Goal: Task Accomplishment & Management: Contribute content

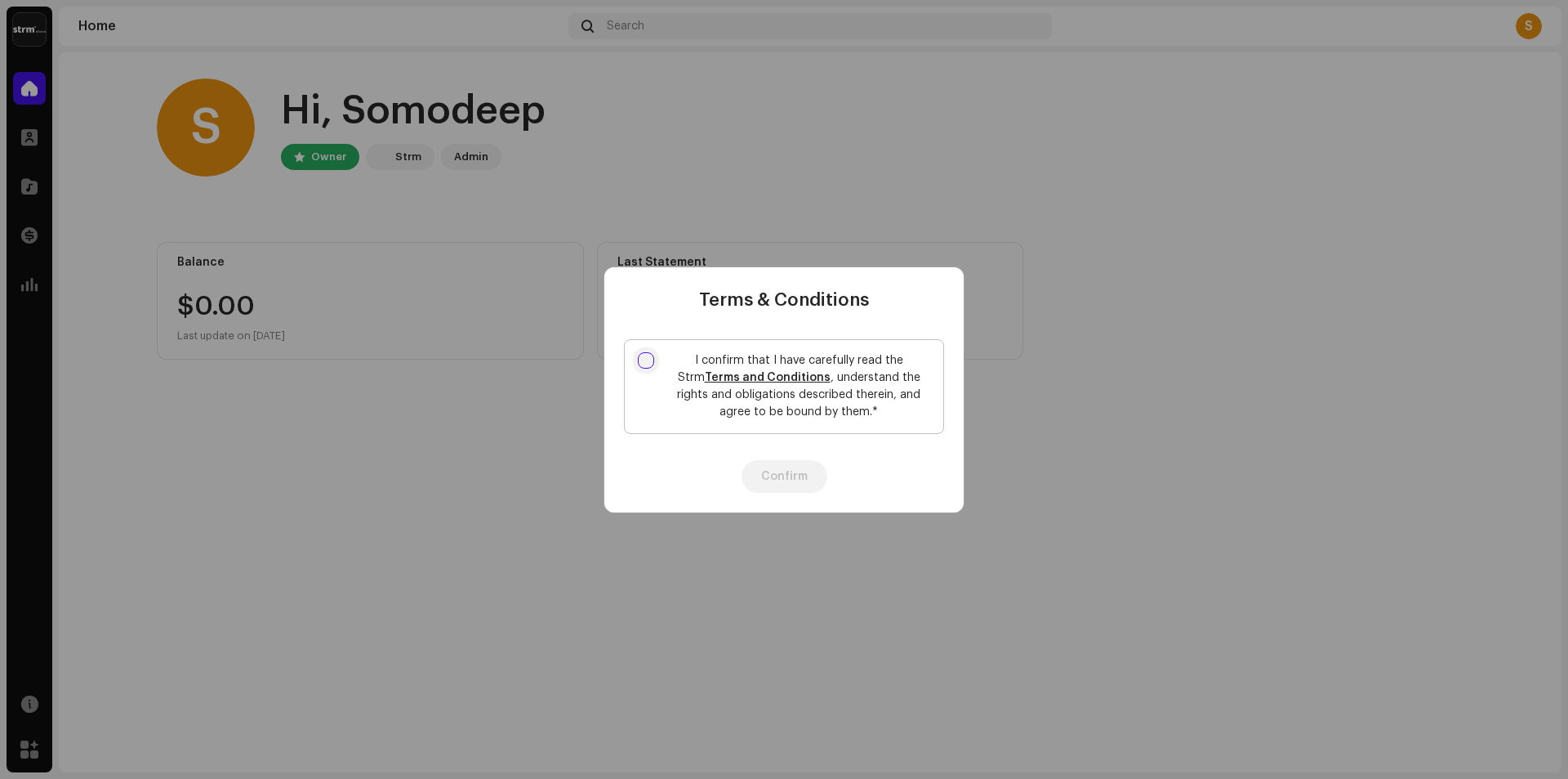
click at [650, 359] on input "I confirm that I have carefully read the Strm Terms and Conditions , understand…" at bounding box center [646, 361] width 16 height 16
checkbox input "true"
click at [798, 474] on button "Confirm" at bounding box center [784, 476] width 86 height 33
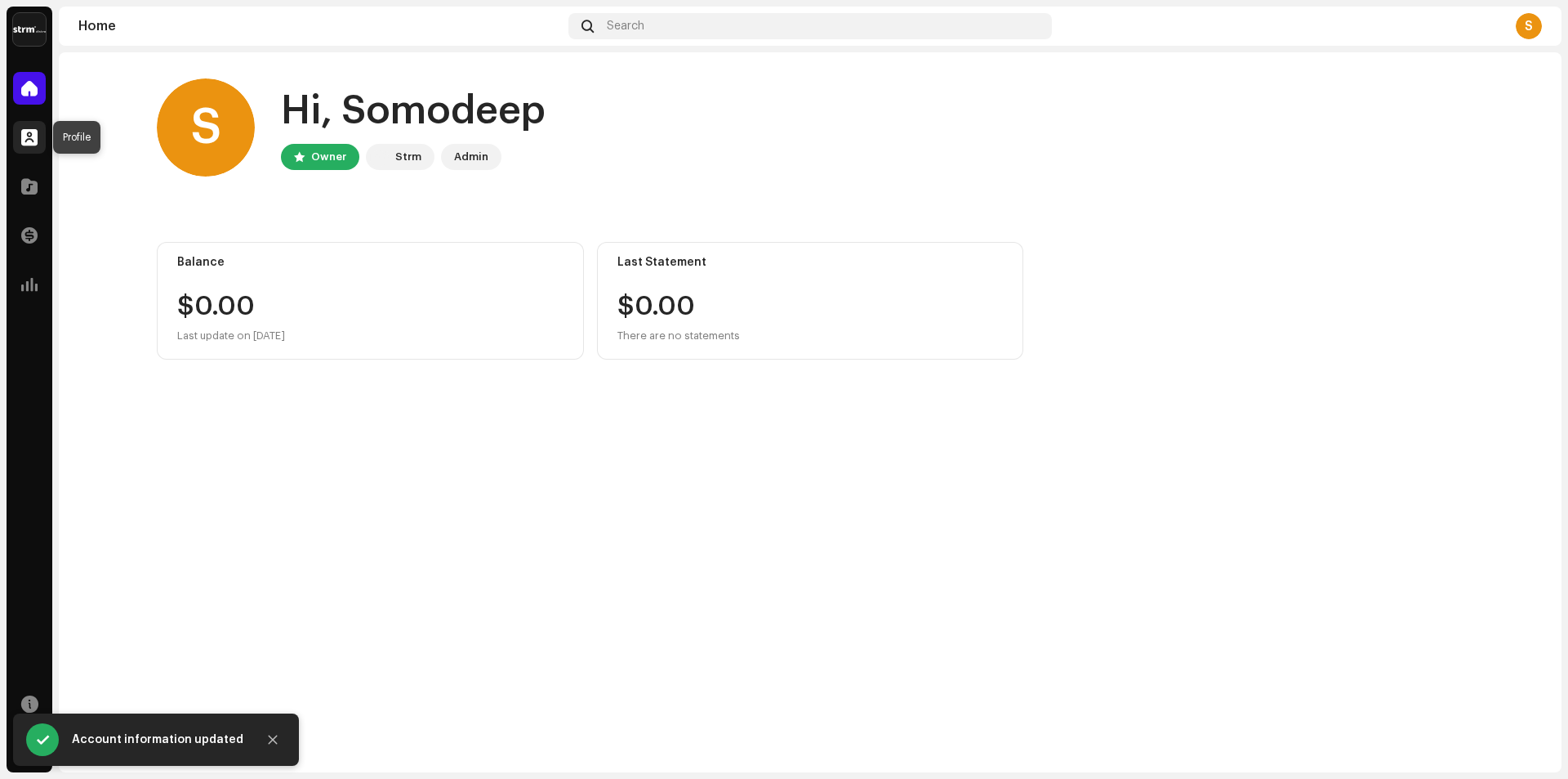
click at [25, 139] on span at bounding box center [30, 137] width 16 height 13
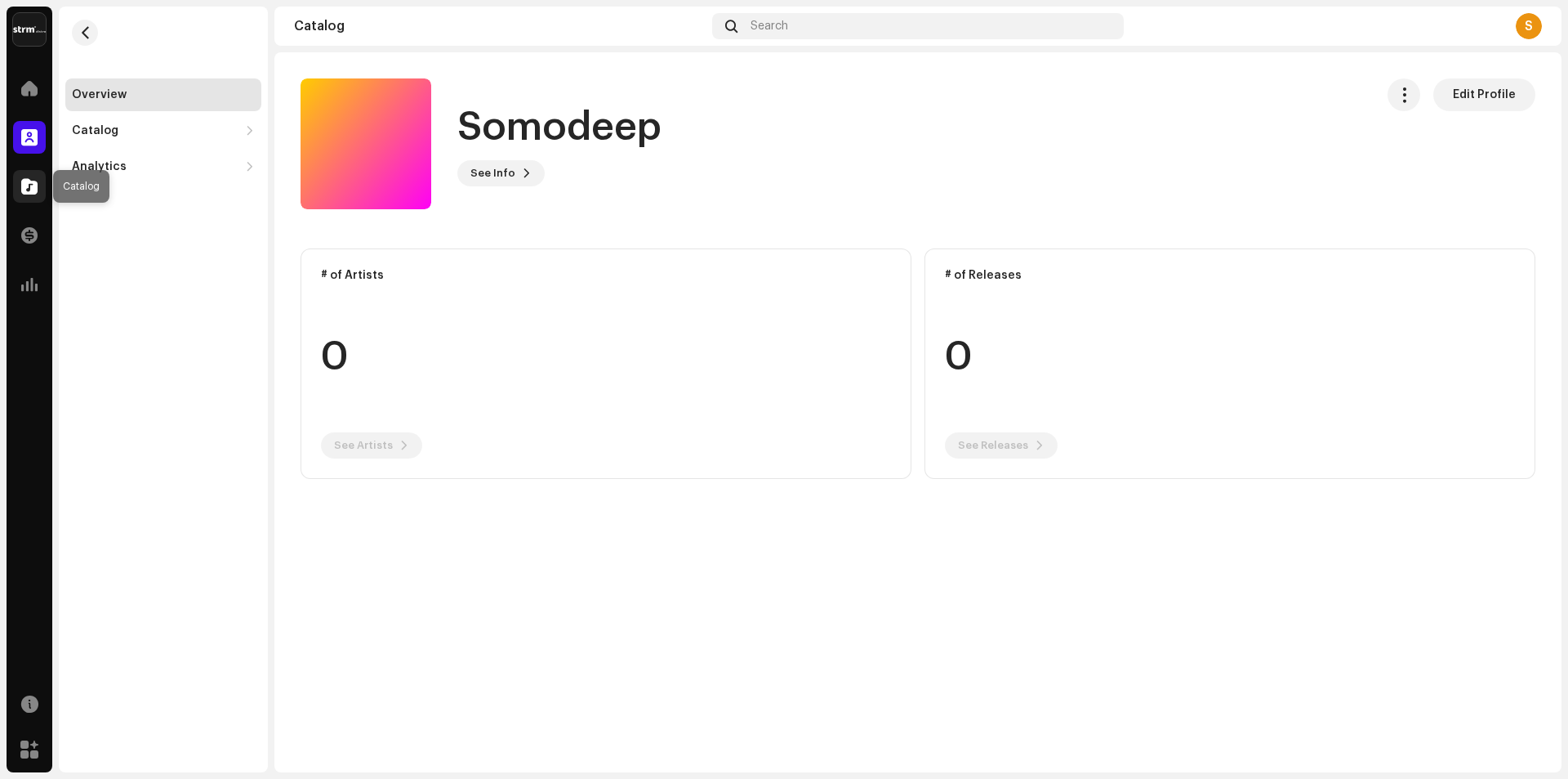
click at [18, 195] on div at bounding box center [29, 186] width 33 height 33
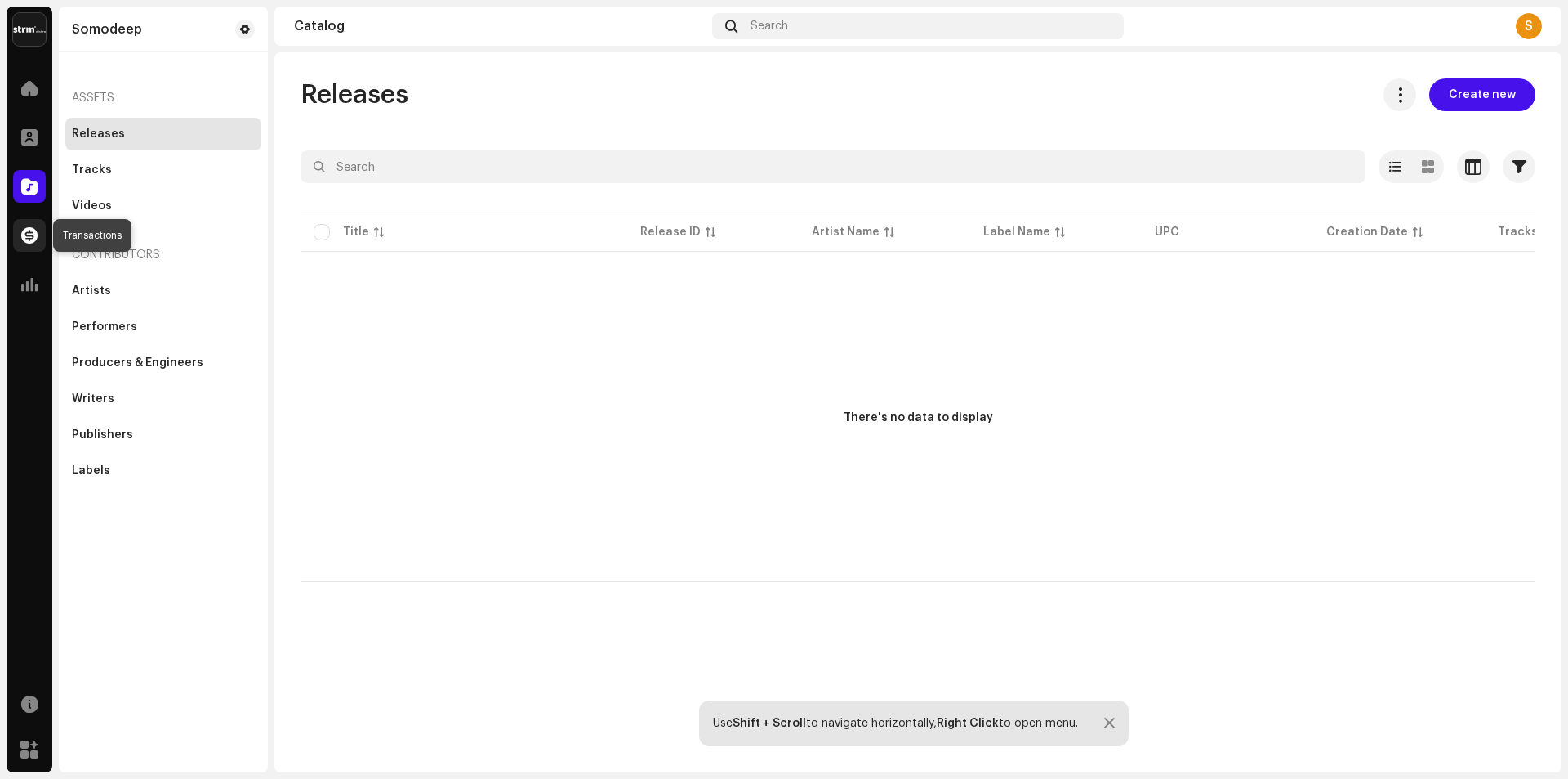
click at [20, 235] on div at bounding box center [29, 235] width 33 height 33
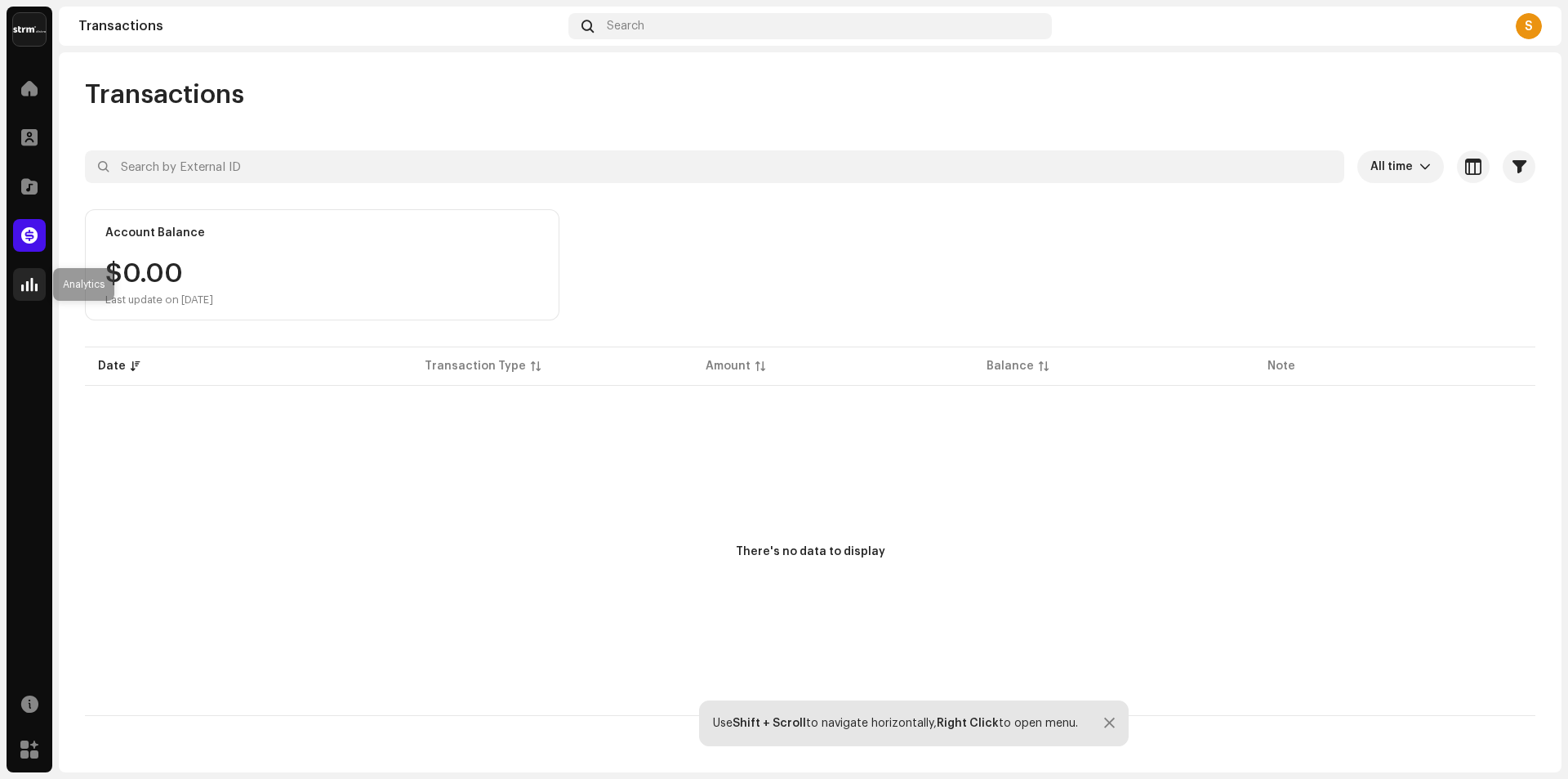
click at [20, 289] on div at bounding box center [29, 285] width 33 height 33
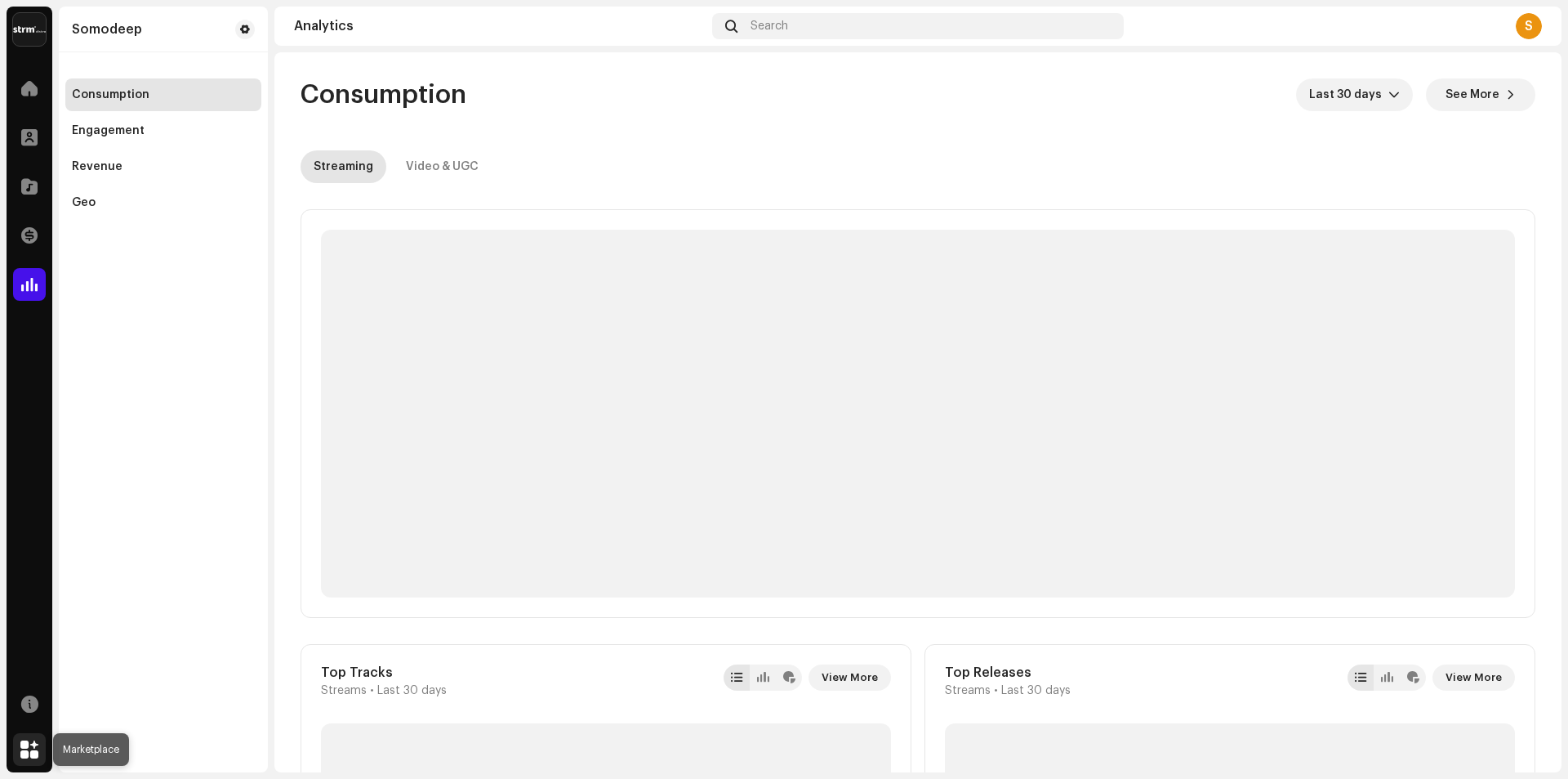
click at [20, 749] on div at bounding box center [29, 749] width 33 height 33
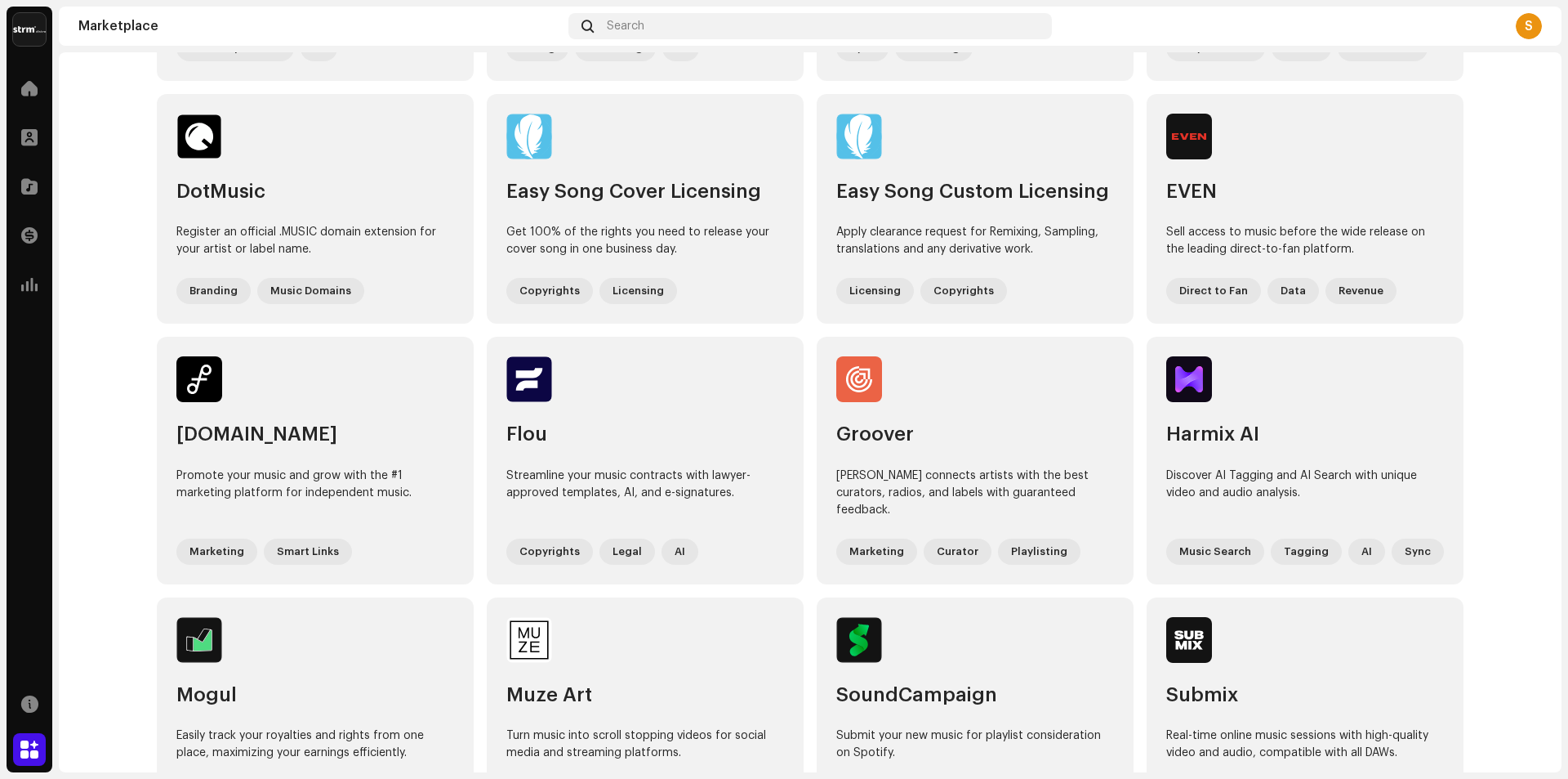
scroll to position [315, 0]
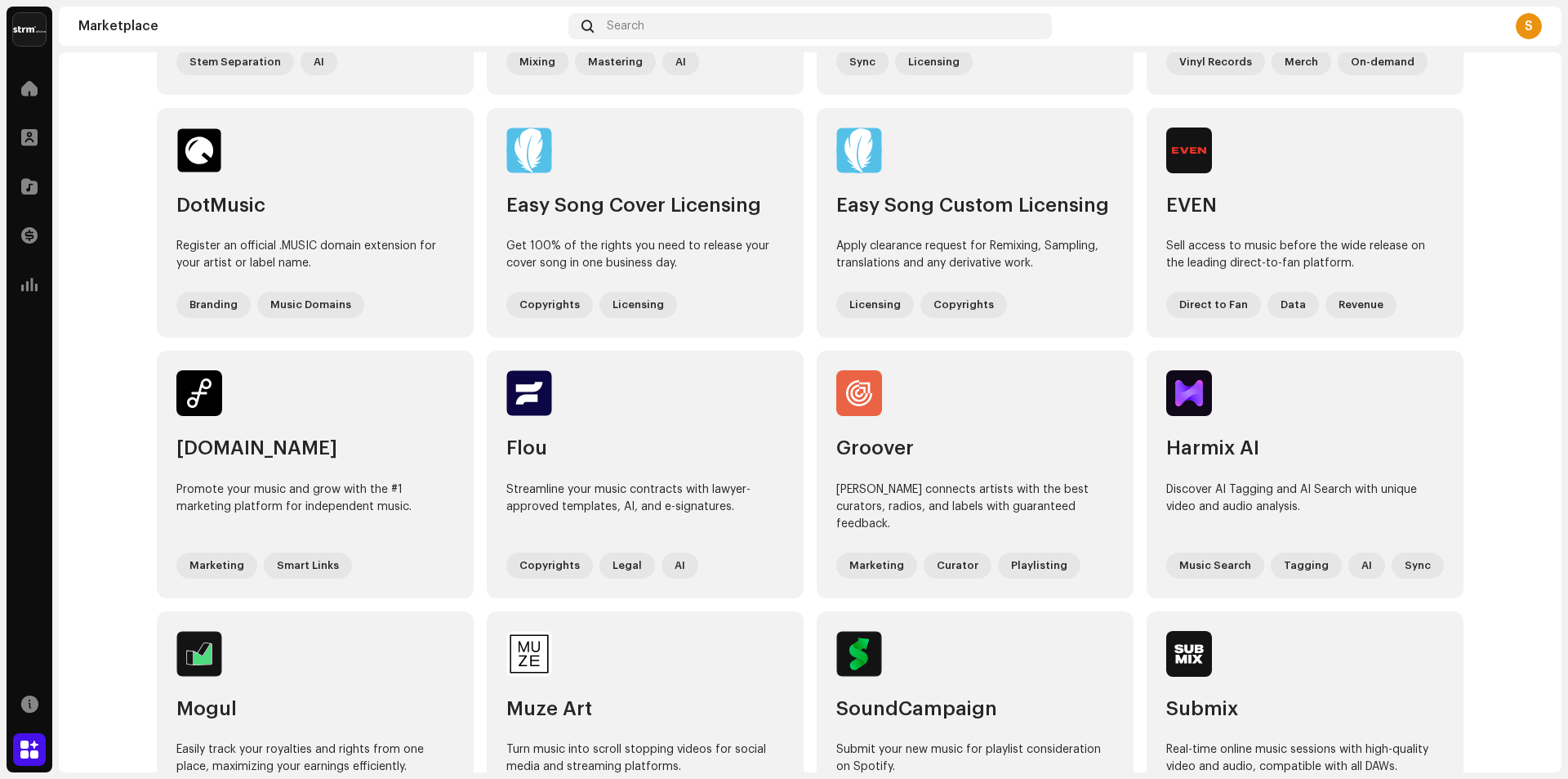
click at [1526, 18] on div "S" at bounding box center [1528, 25] width 26 height 26
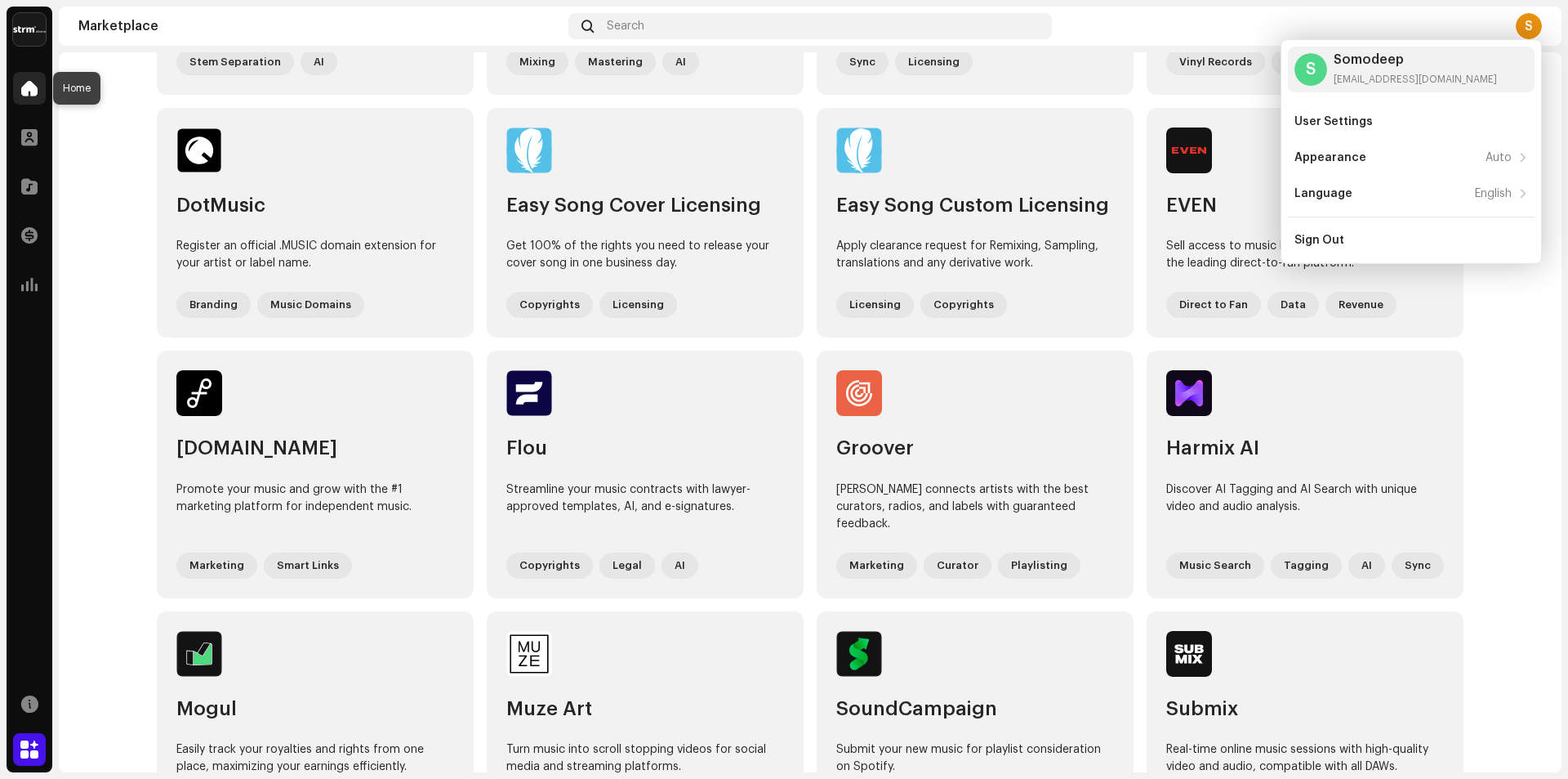
click at [24, 98] on div at bounding box center [29, 89] width 33 height 33
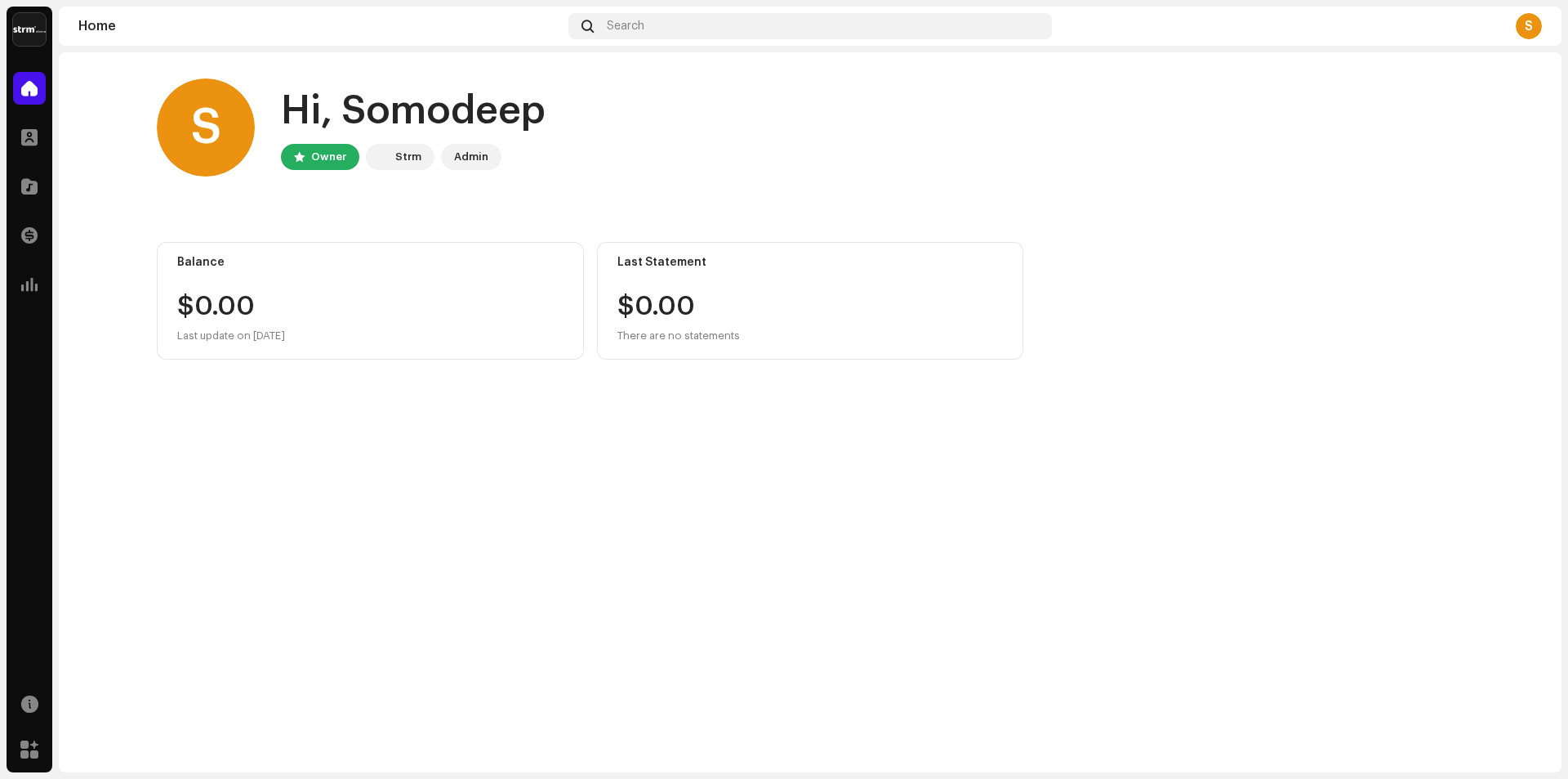
click at [393, 151] on div "Strm" at bounding box center [400, 156] width 69 height 26
click at [25, 126] on div at bounding box center [29, 137] width 33 height 33
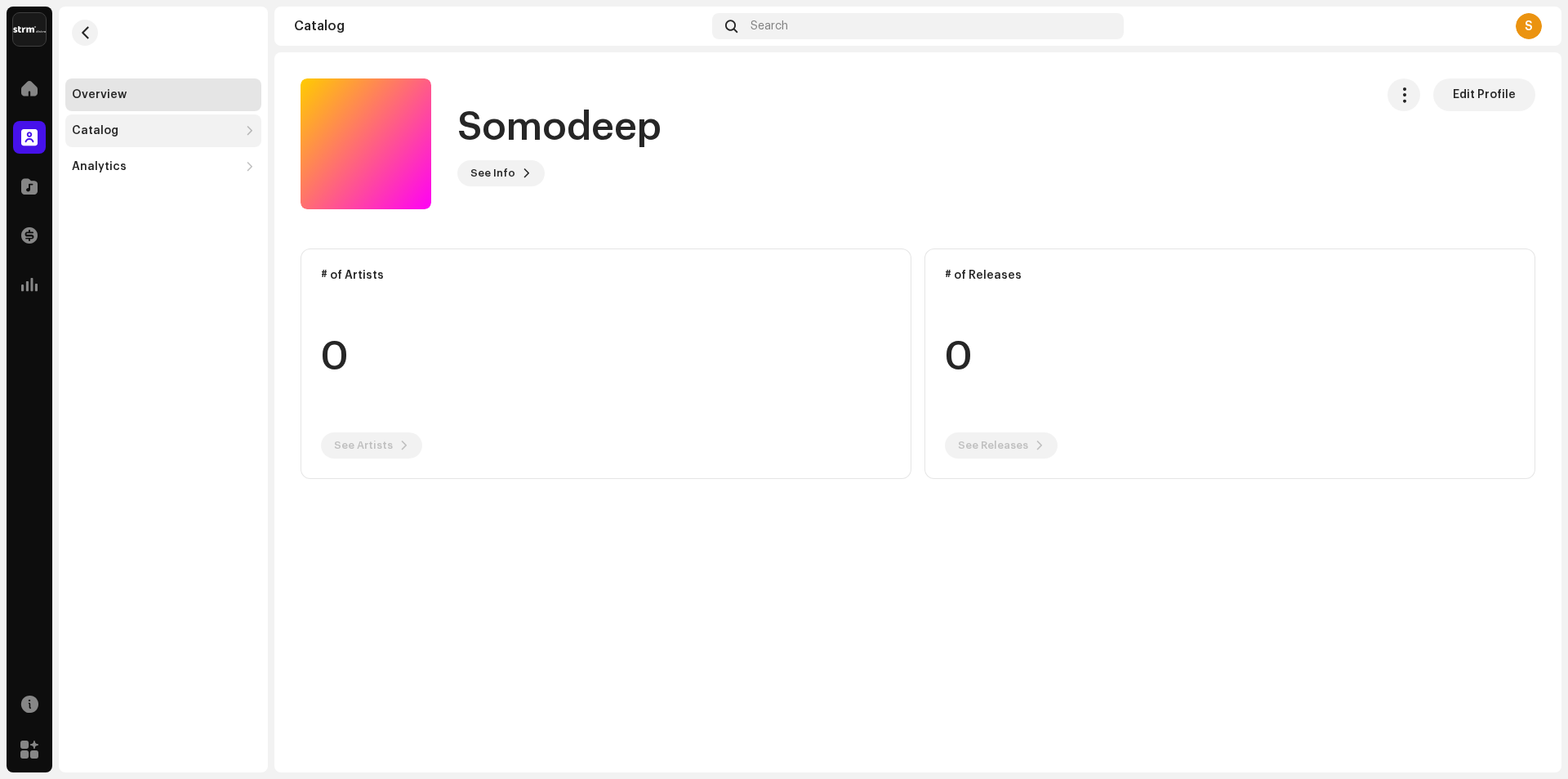
click at [209, 124] on div "Catalog" at bounding box center [163, 131] width 196 height 33
click at [161, 165] on div "Releases" at bounding box center [166, 166] width 176 height 13
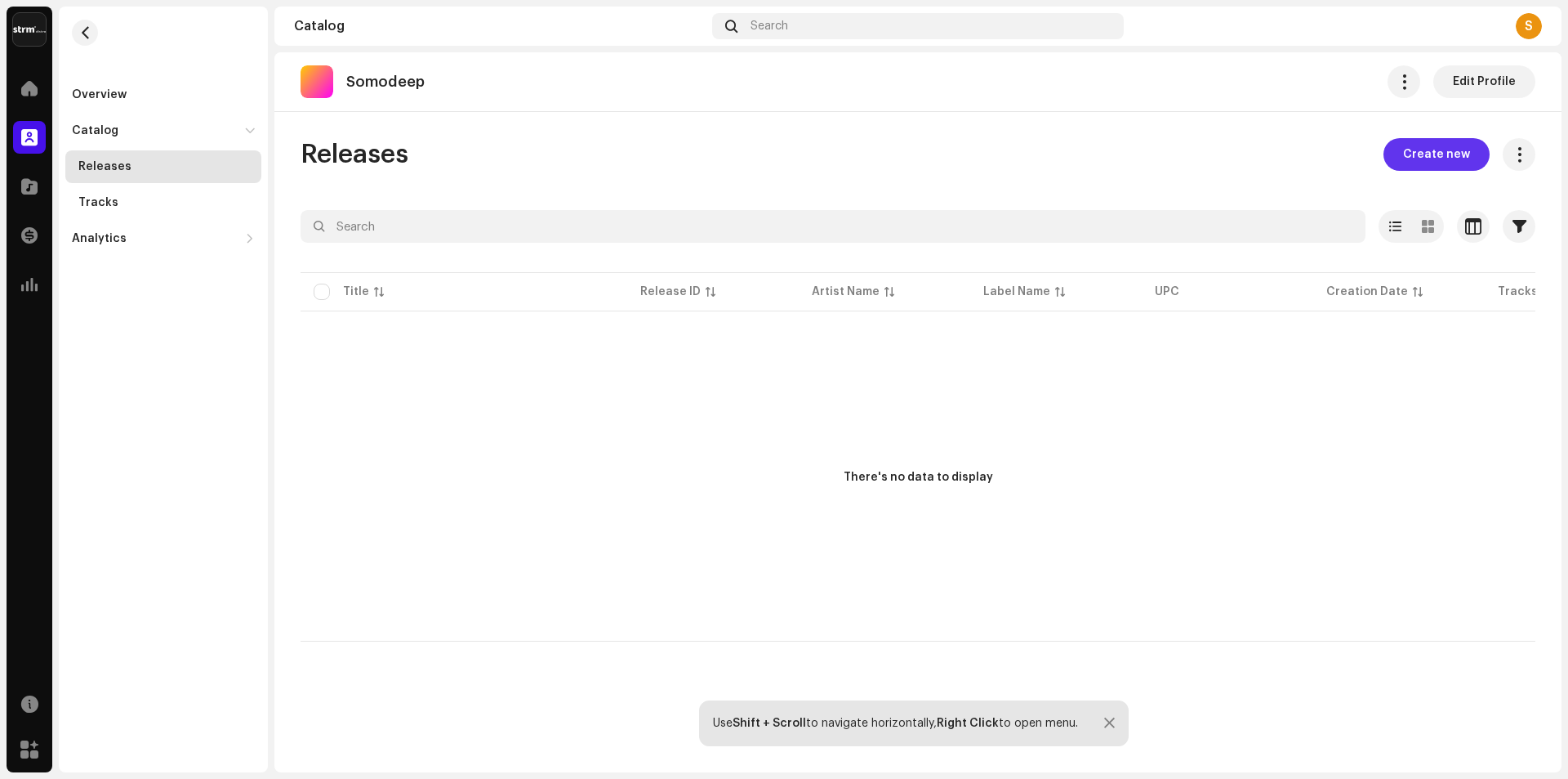
click at [1446, 168] on span "Create new" at bounding box center [1436, 155] width 67 height 33
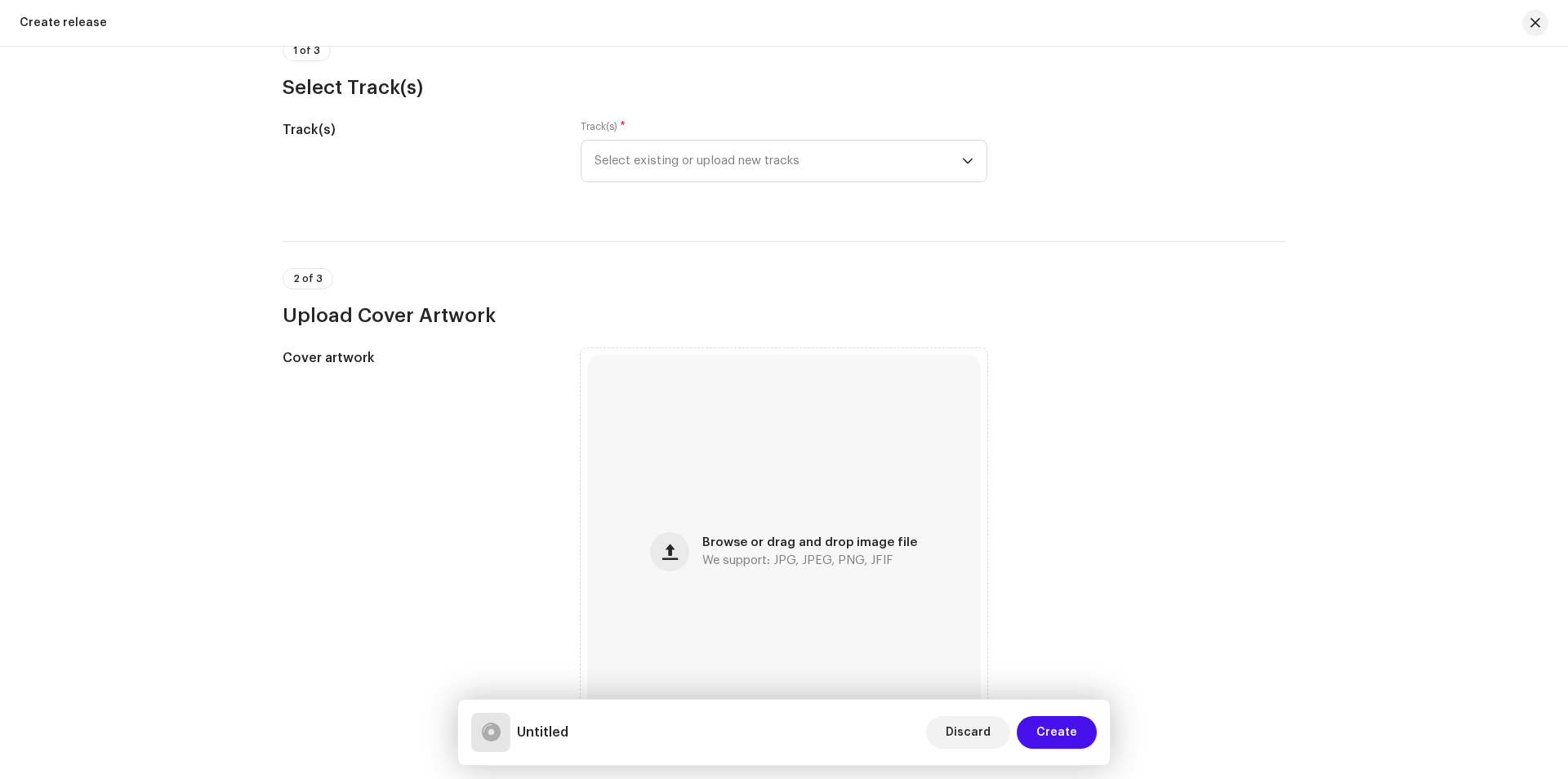
scroll to position [116, 0]
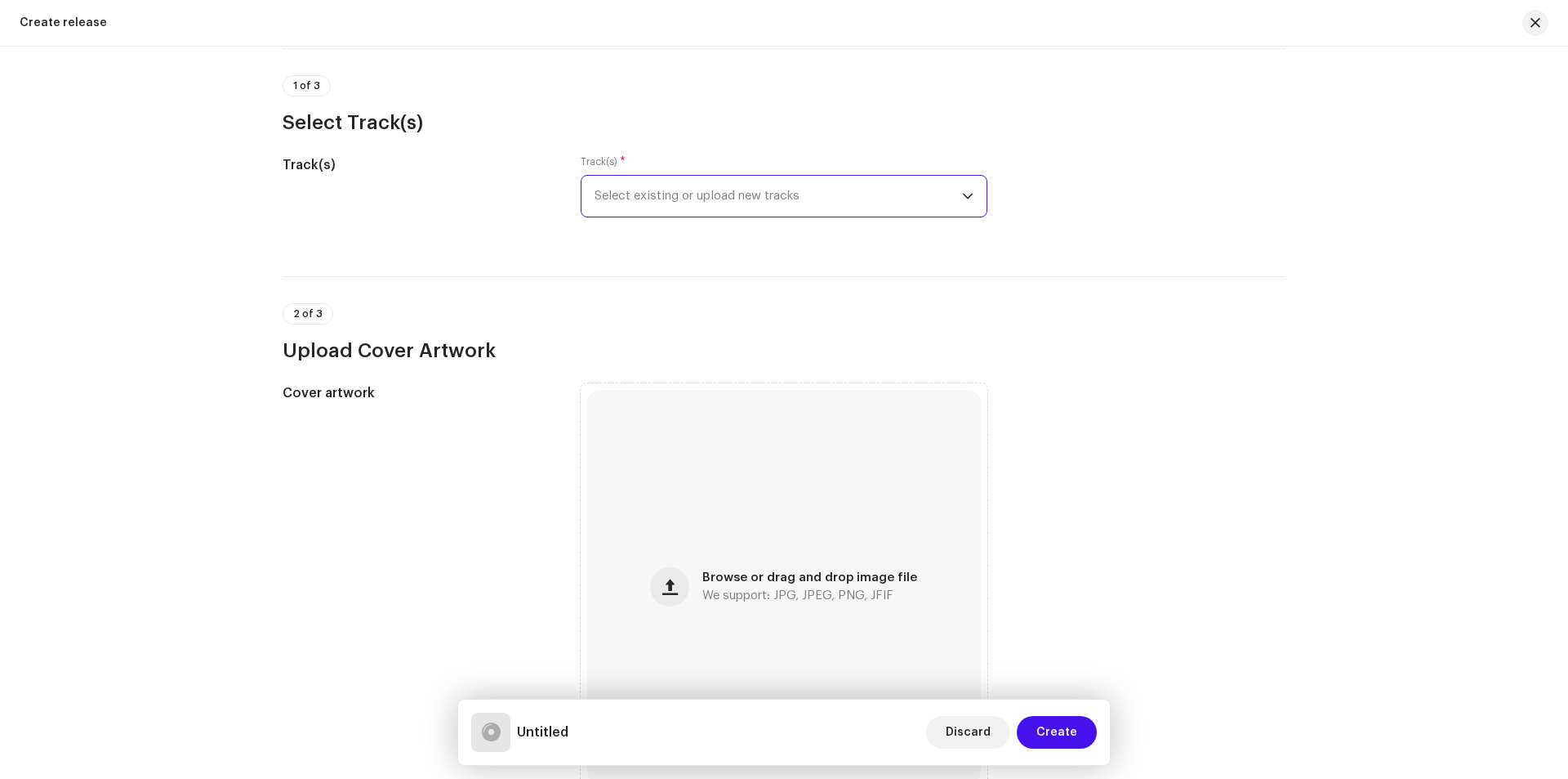
click at [882, 215] on span "Select existing or upload new tracks" at bounding box center [778, 195] width 368 height 41
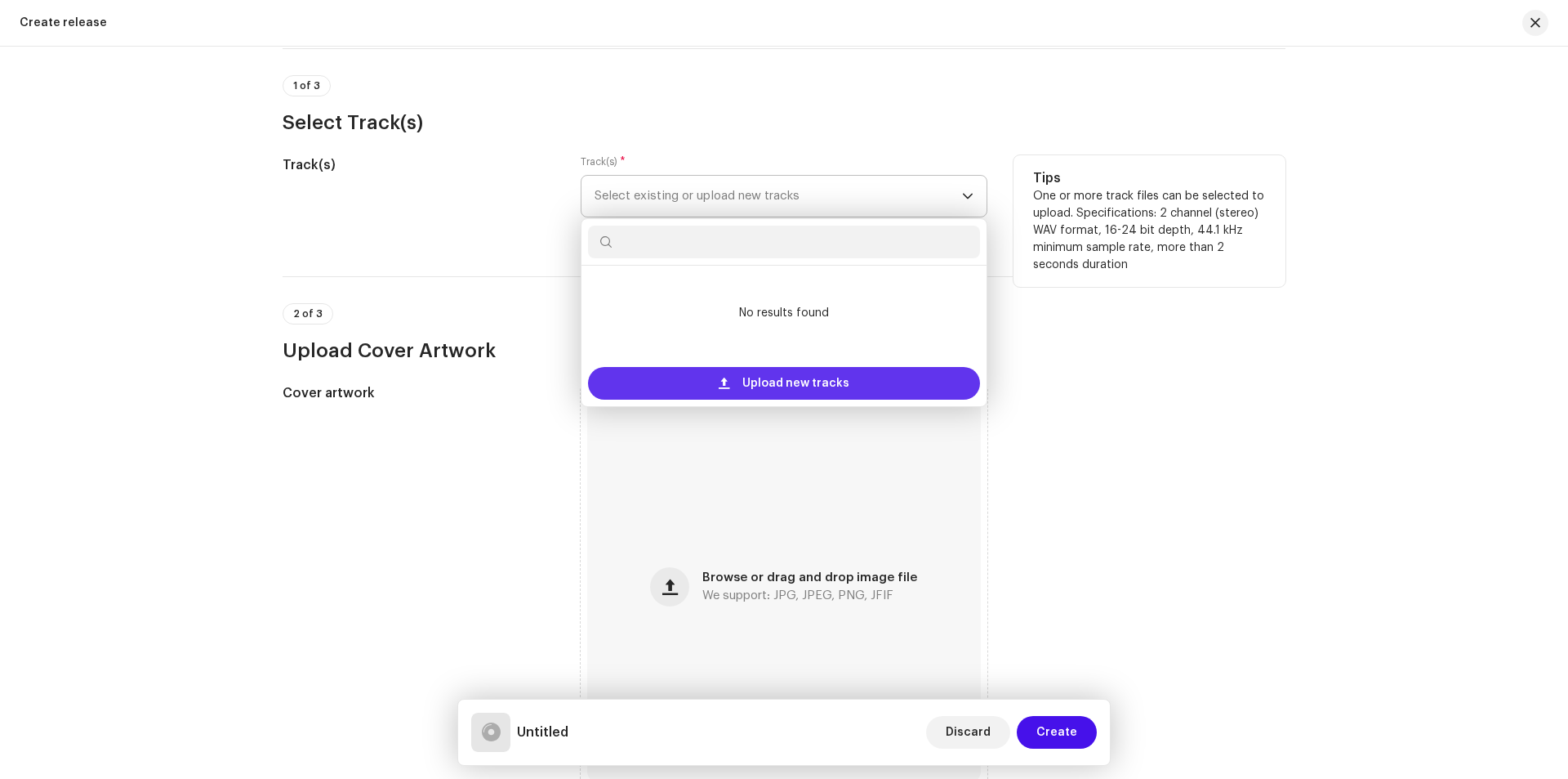
click at [812, 375] on span "Upload new tracks" at bounding box center [796, 383] width 107 height 33
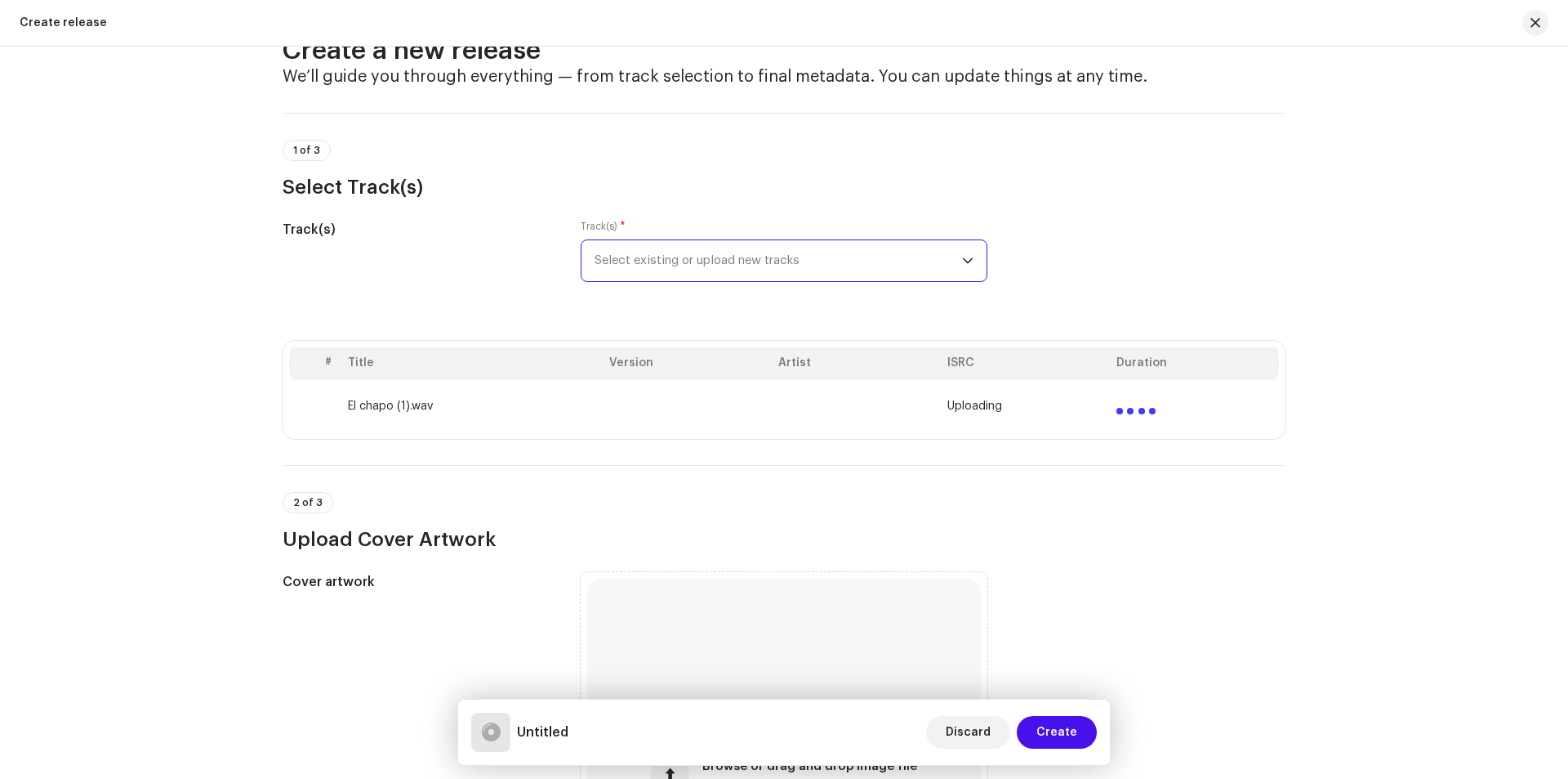
scroll to position [34, 0]
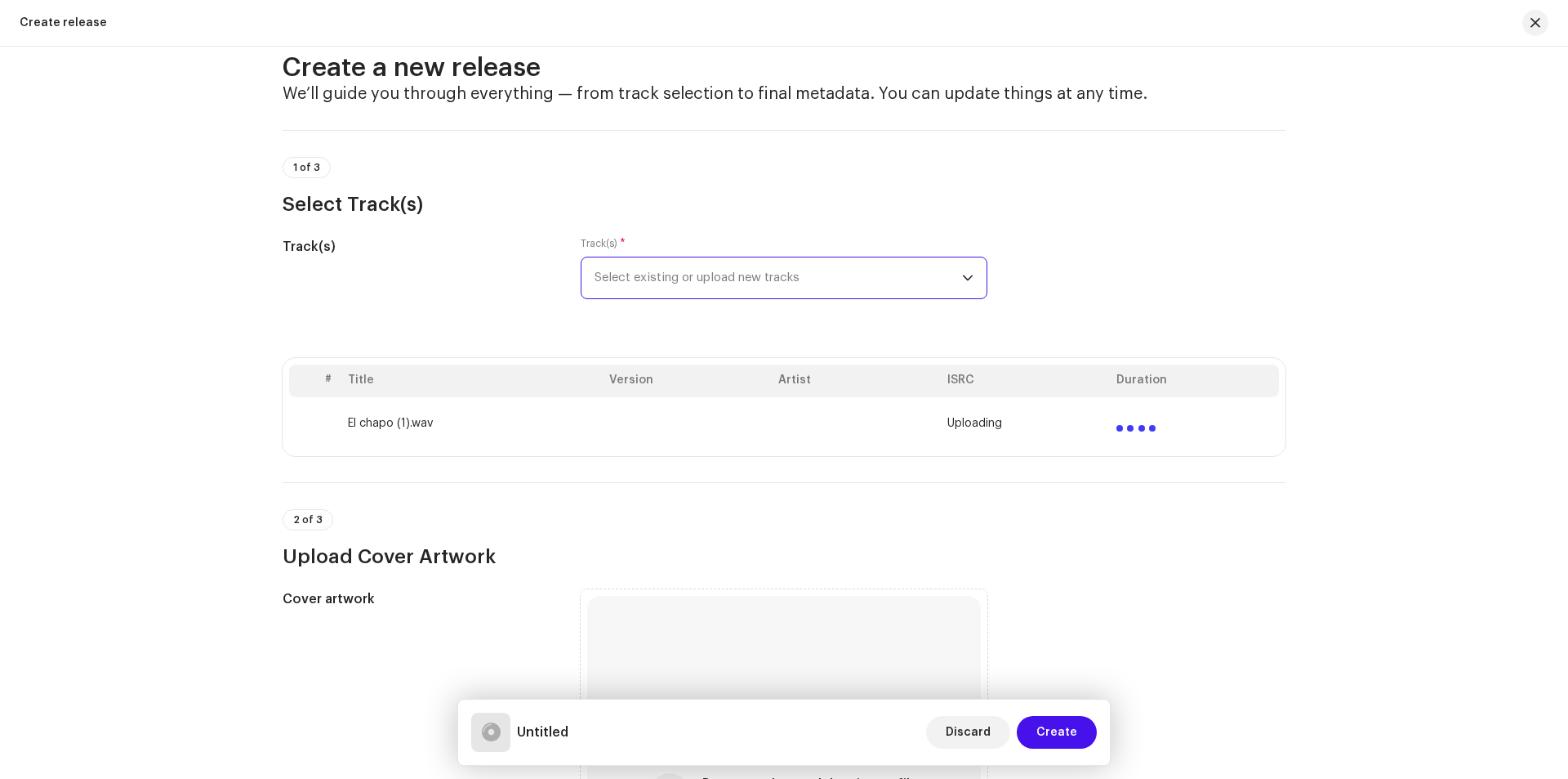
click at [971, 265] on p-select "Select existing or upload new tracks" at bounding box center [784, 277] width 406 height 42
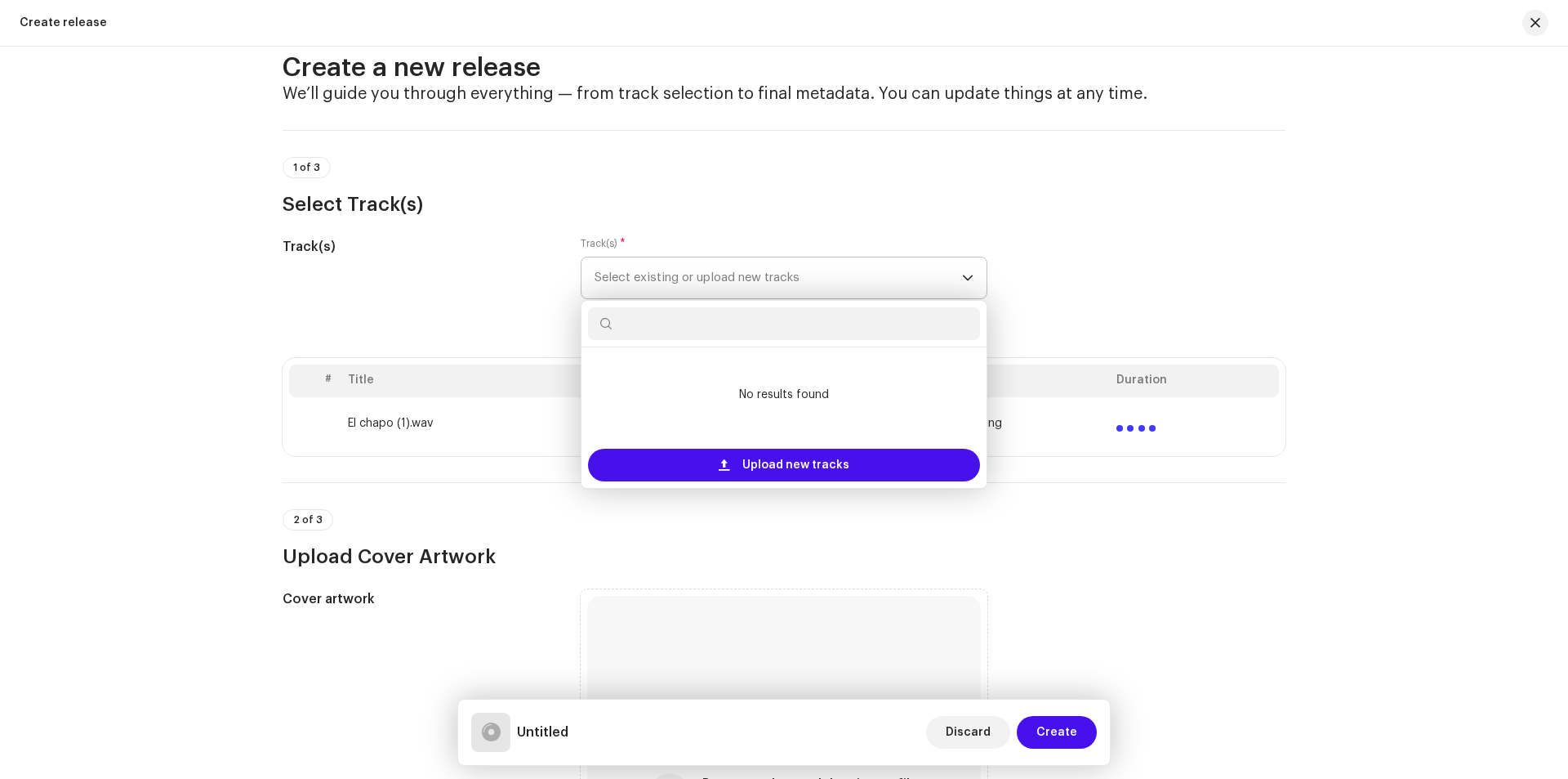
click at [962, 265] on div "dropdown trigger" at bounding box center [967, 277] width 12 height 41
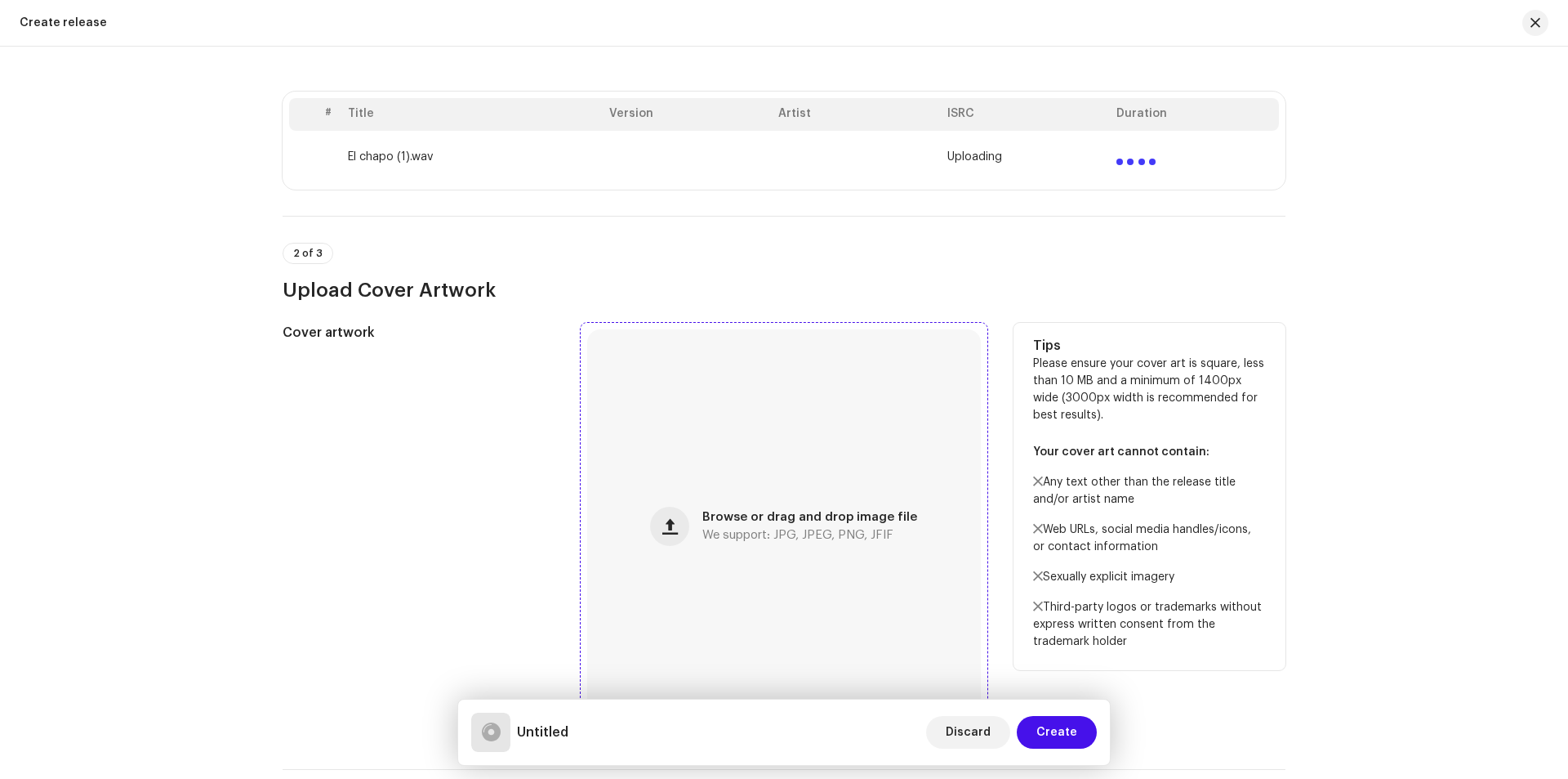
scroll to position [361, 0]
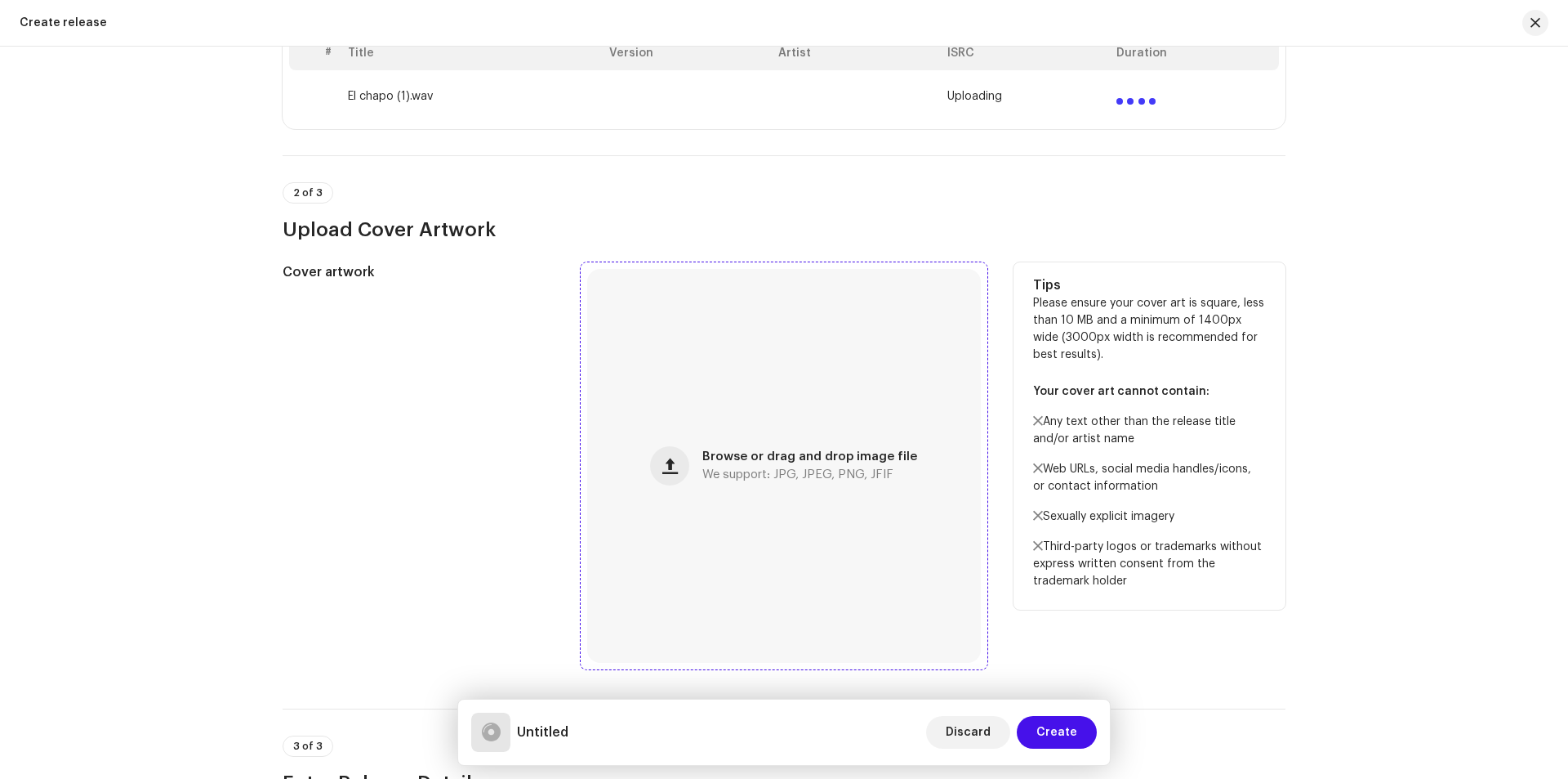
click at [770, 454] on span "Browse or drag and drop image file" at bounding box center [809, 456] width 215 height 12
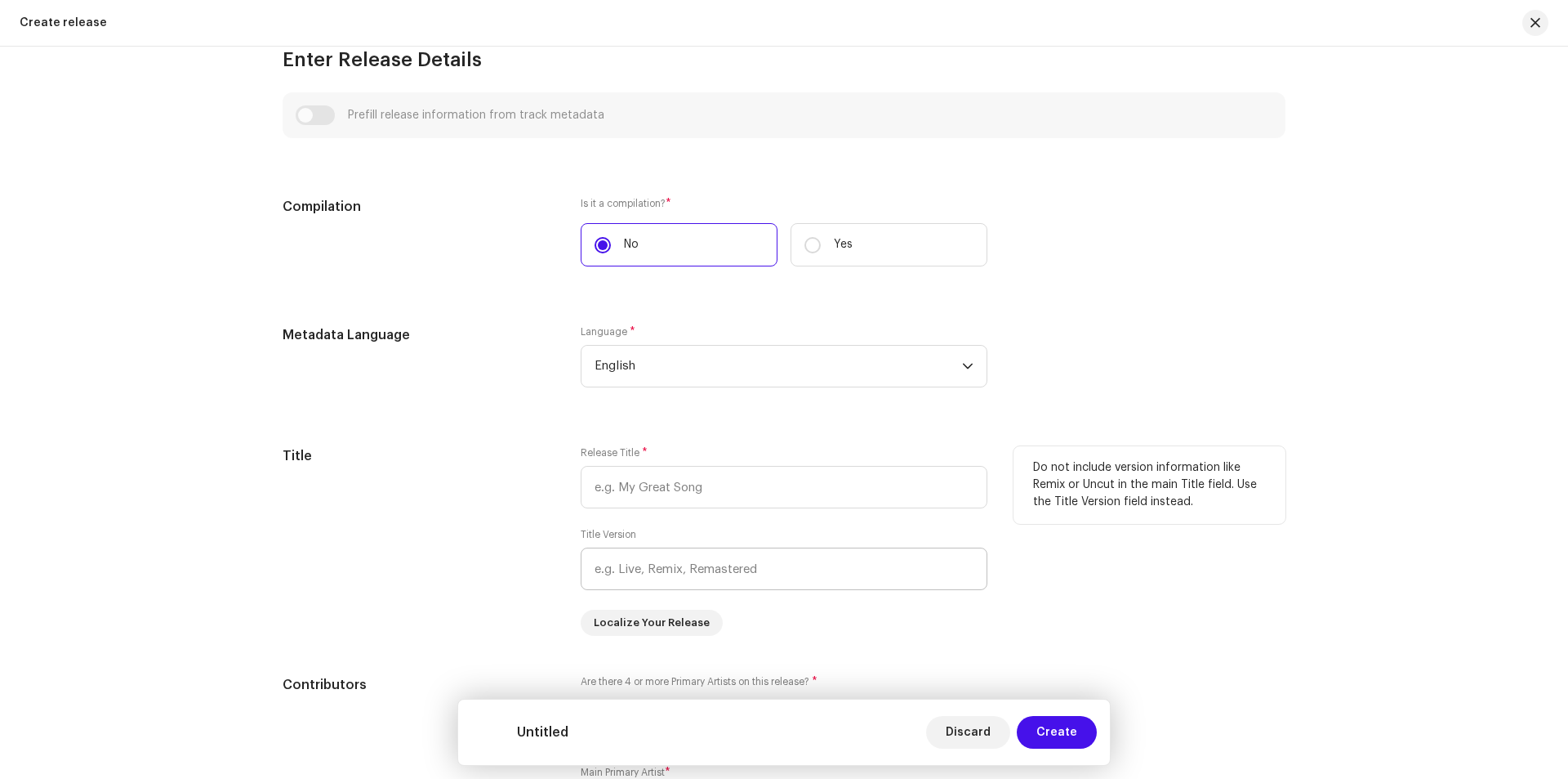
scroll to position [1178, 0]
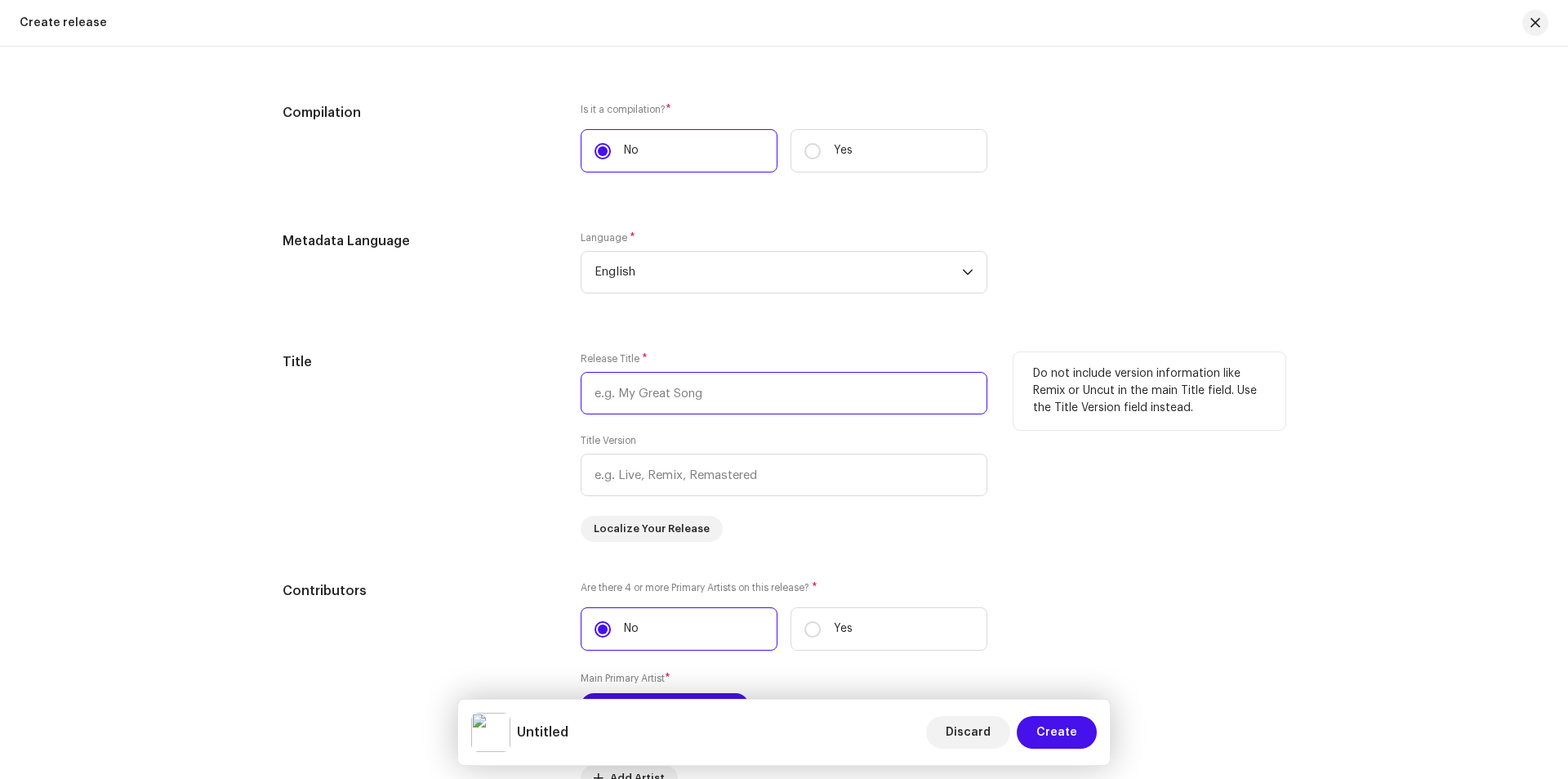
click at [661, 385] on input "text" at bounding box center [784, 392] width 406 height 42
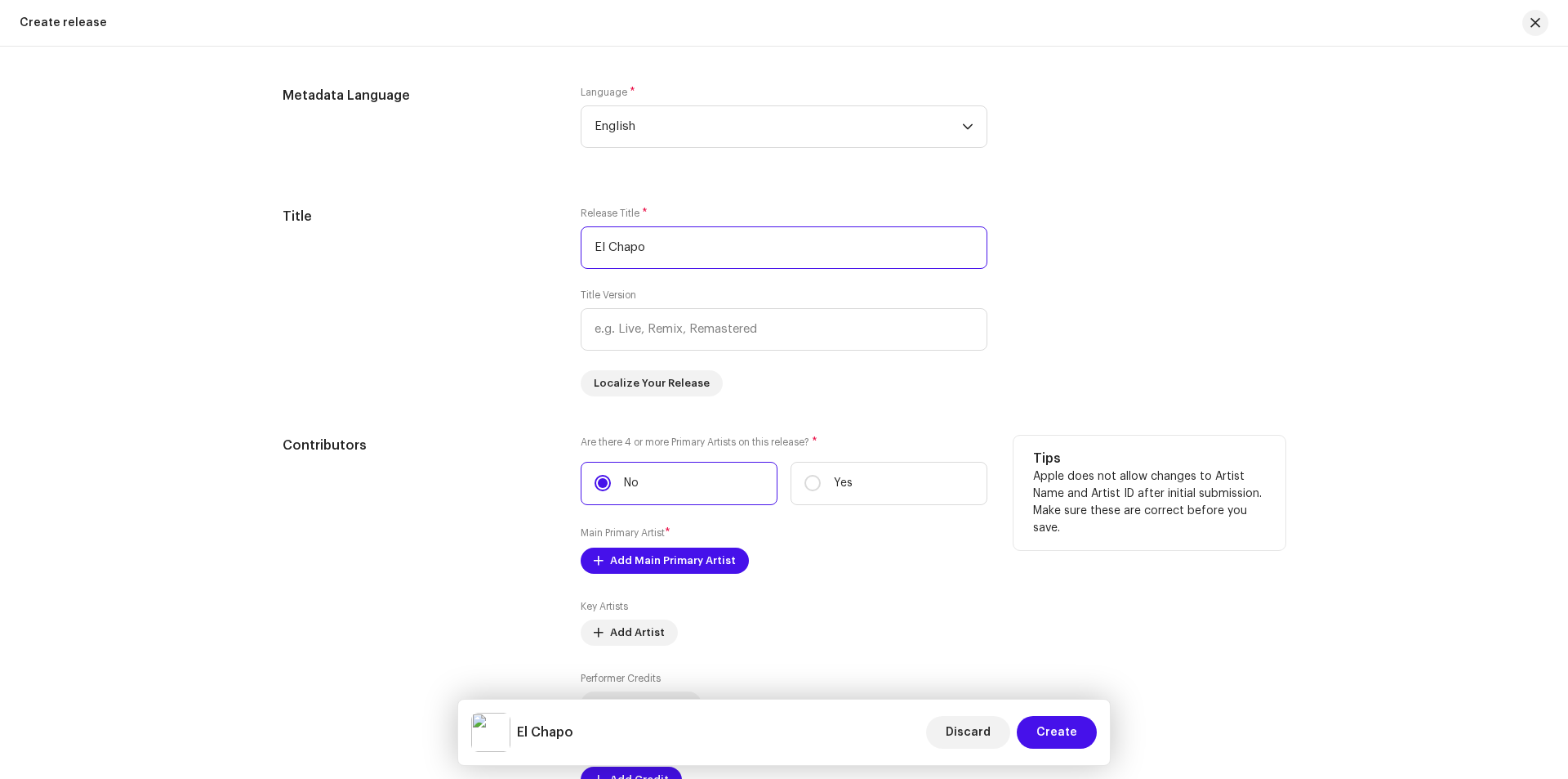
scroll to position [1571, 0]
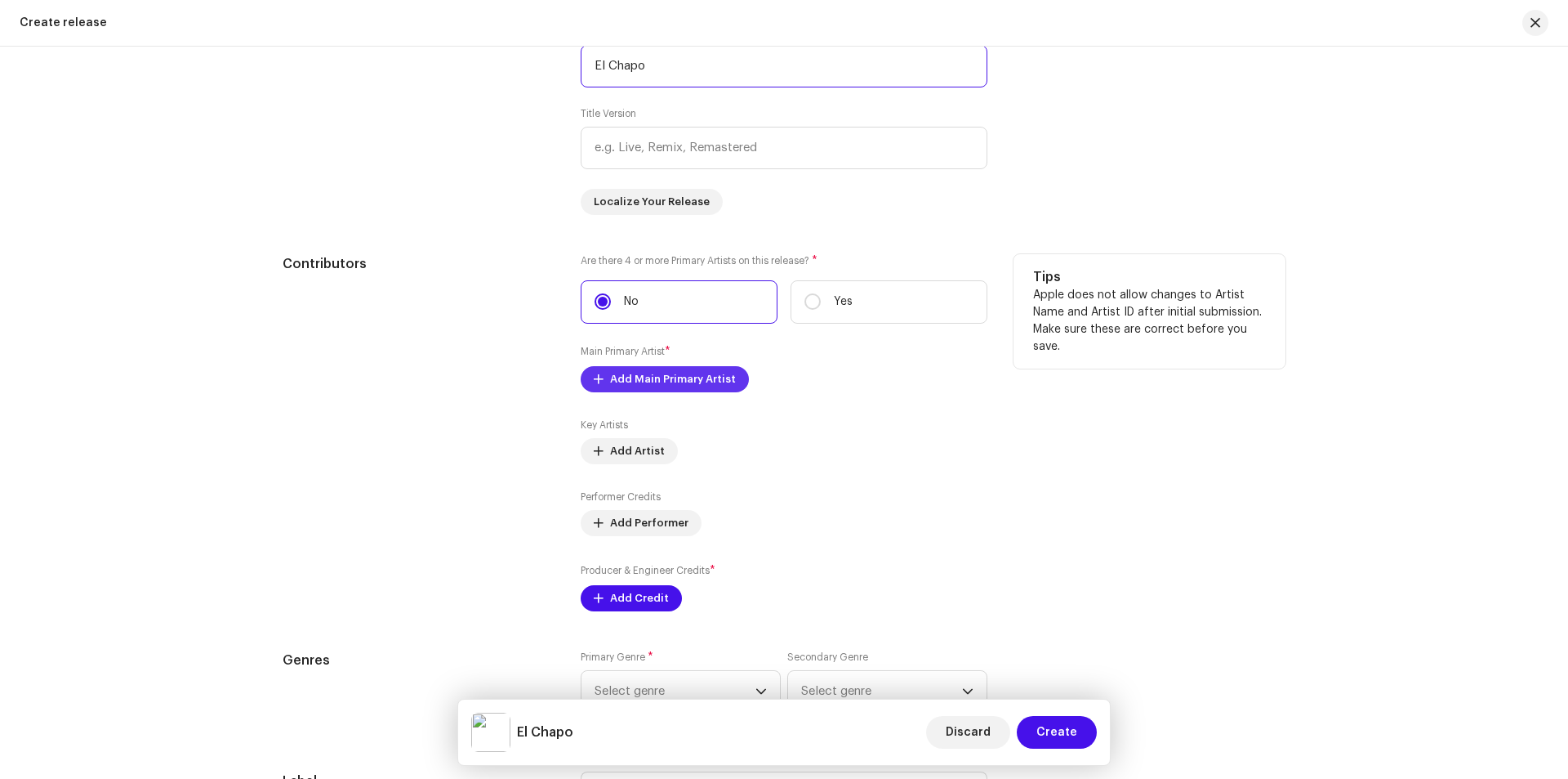
type input "El Chapo"
click at [634, 387] on span "Add Main Primary Artist" at bounding box center [672, 379] width 126 height 33
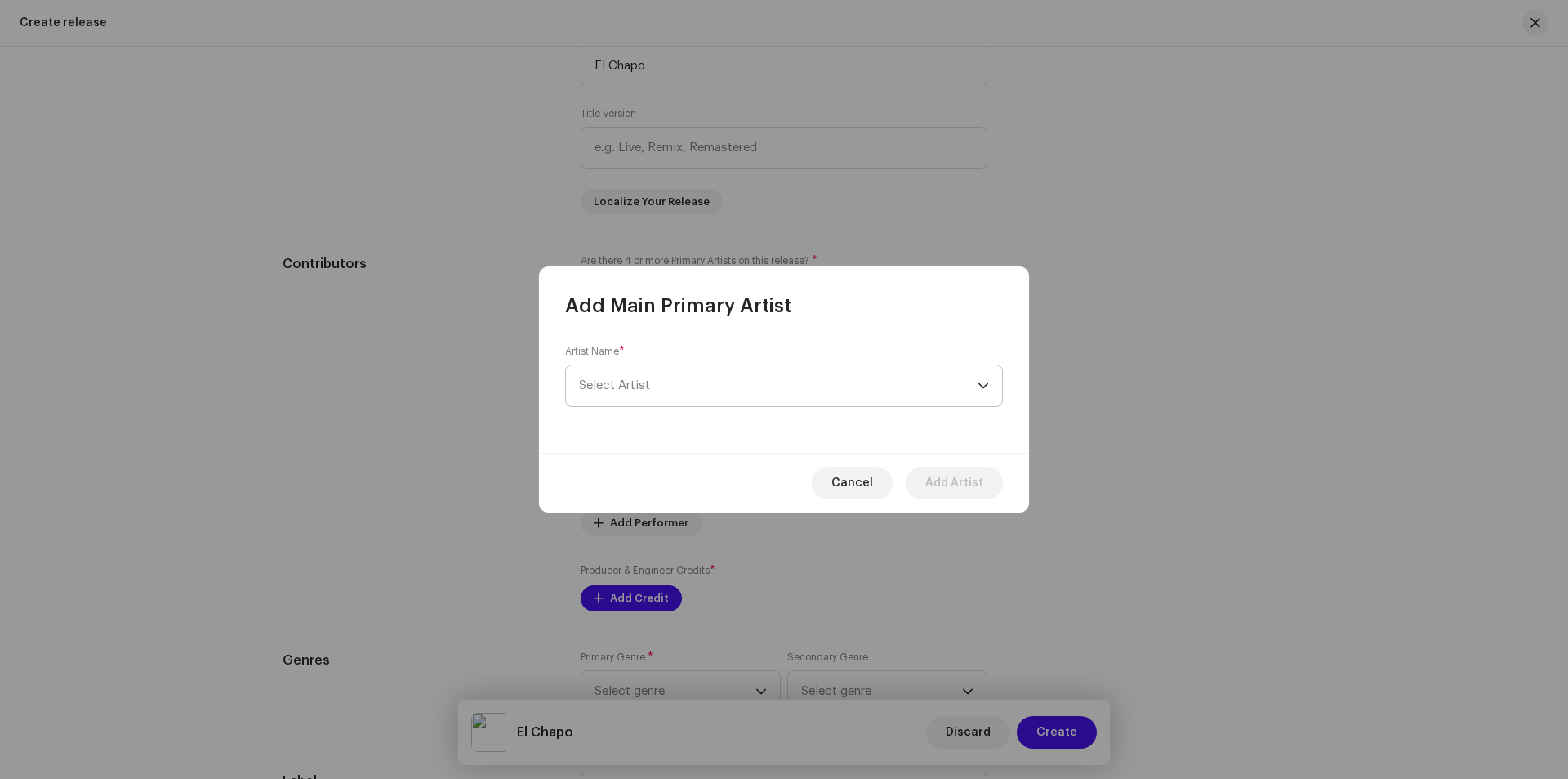
click at [658, 379] on span "Select Artist" at bounding box center [778, 385] width 398 height 41
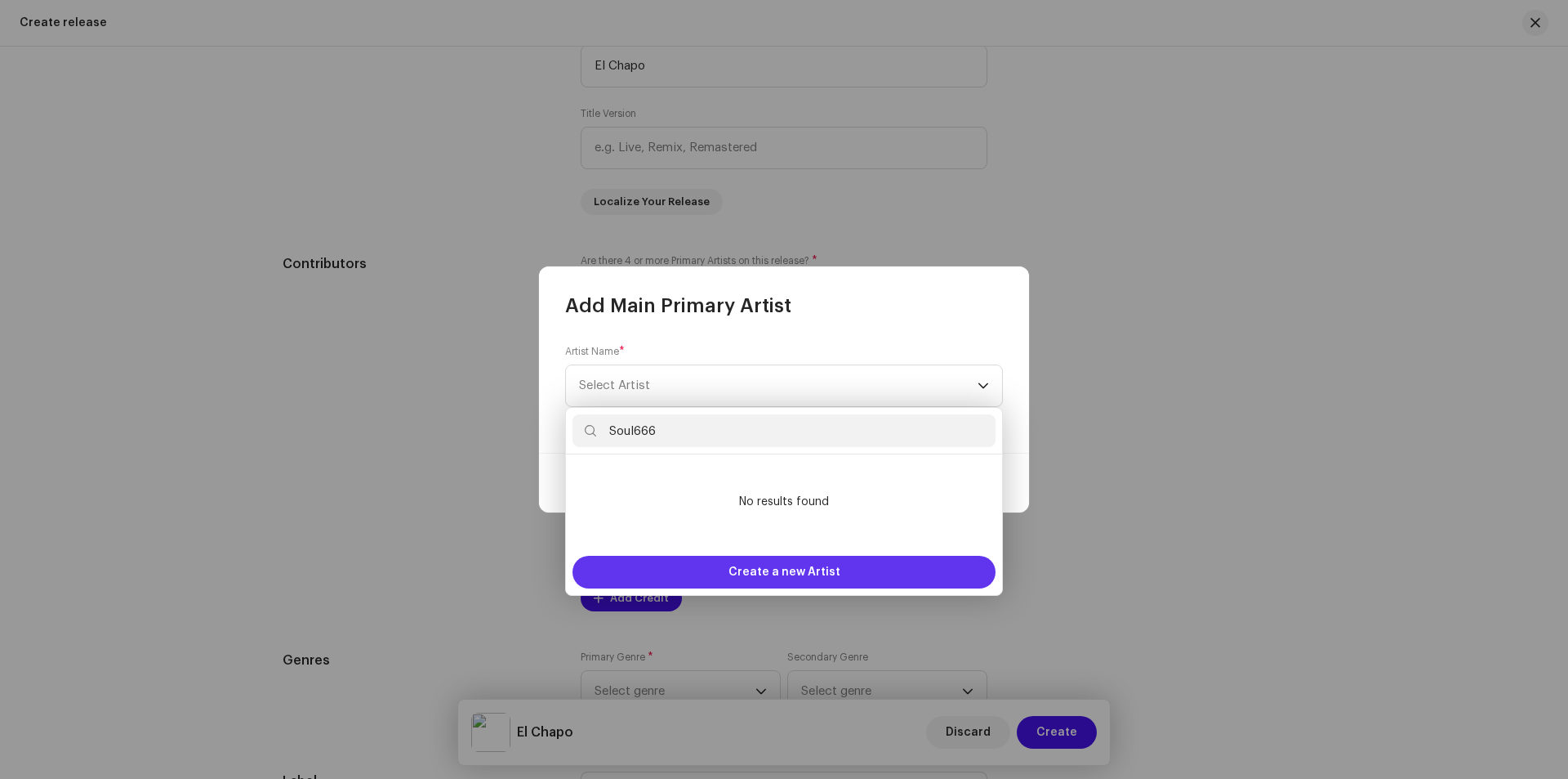
type input "Soul666"
click at [763, 574] on span "Create a new Artist" at bounding box center [784, 572] width 112 height 33
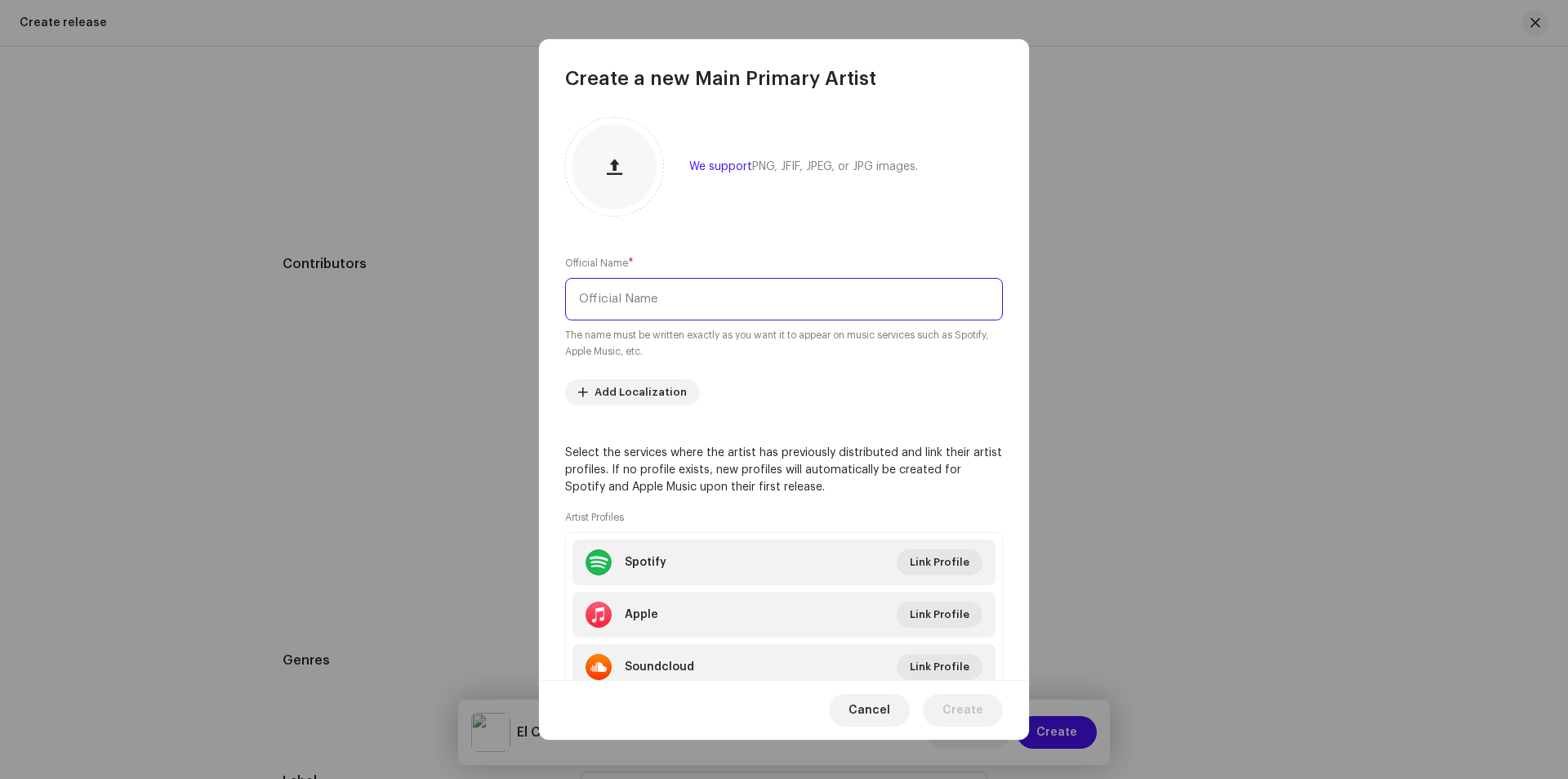
click at [650, 312] on input "text" at bounding box center [784, 298] width 438 height 42
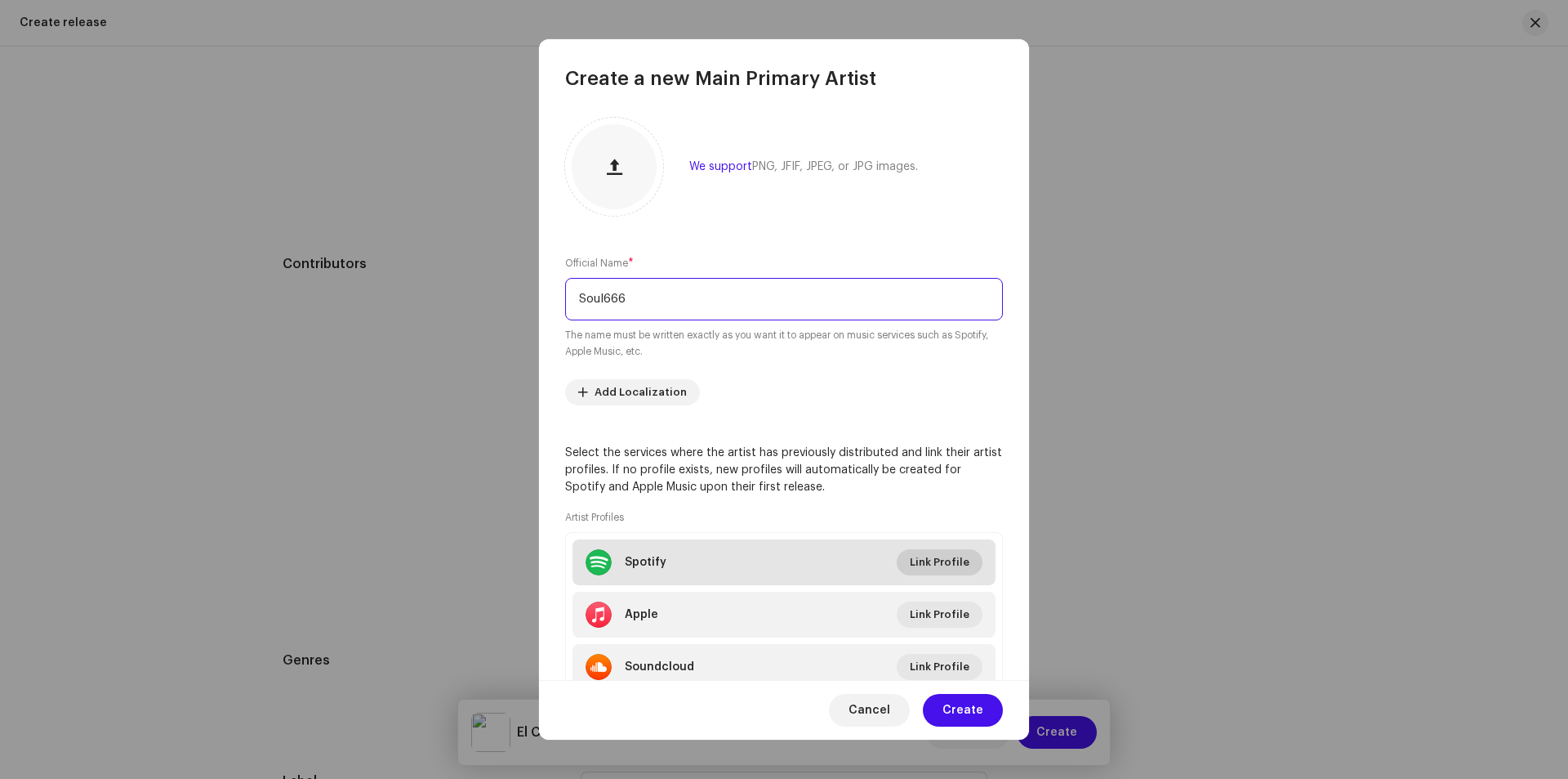
type input "Soul666"
click at [947, 571] on span "Link Profile" at bounding box center [939, 562] width 60 height 33
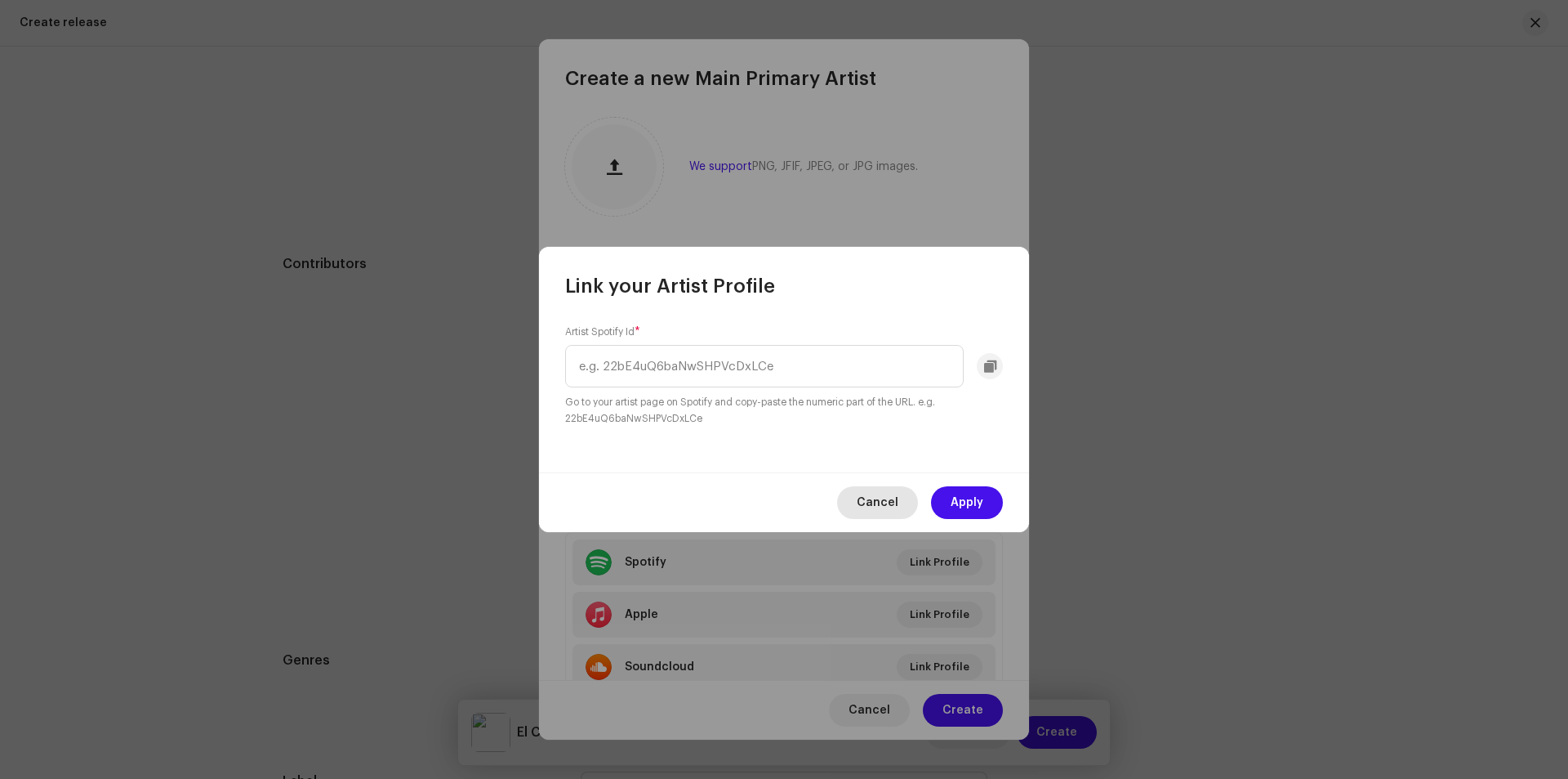
click at [891, 490] on span "Cancel" at bounding box center [877, 502] width 42 height 33
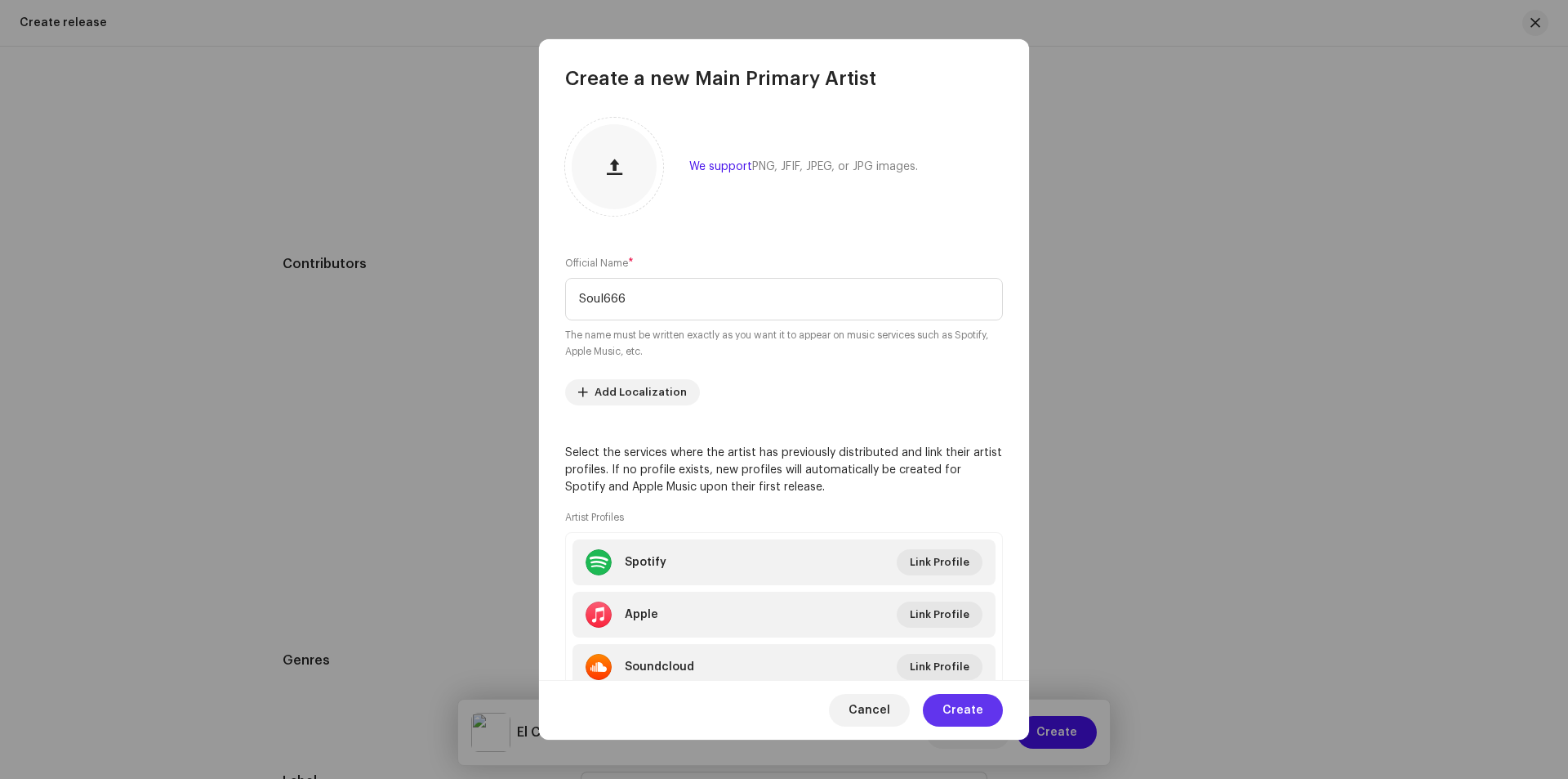
click at [960, 711] on span "Create" at bounding box center [962, 710] width 41 height 33
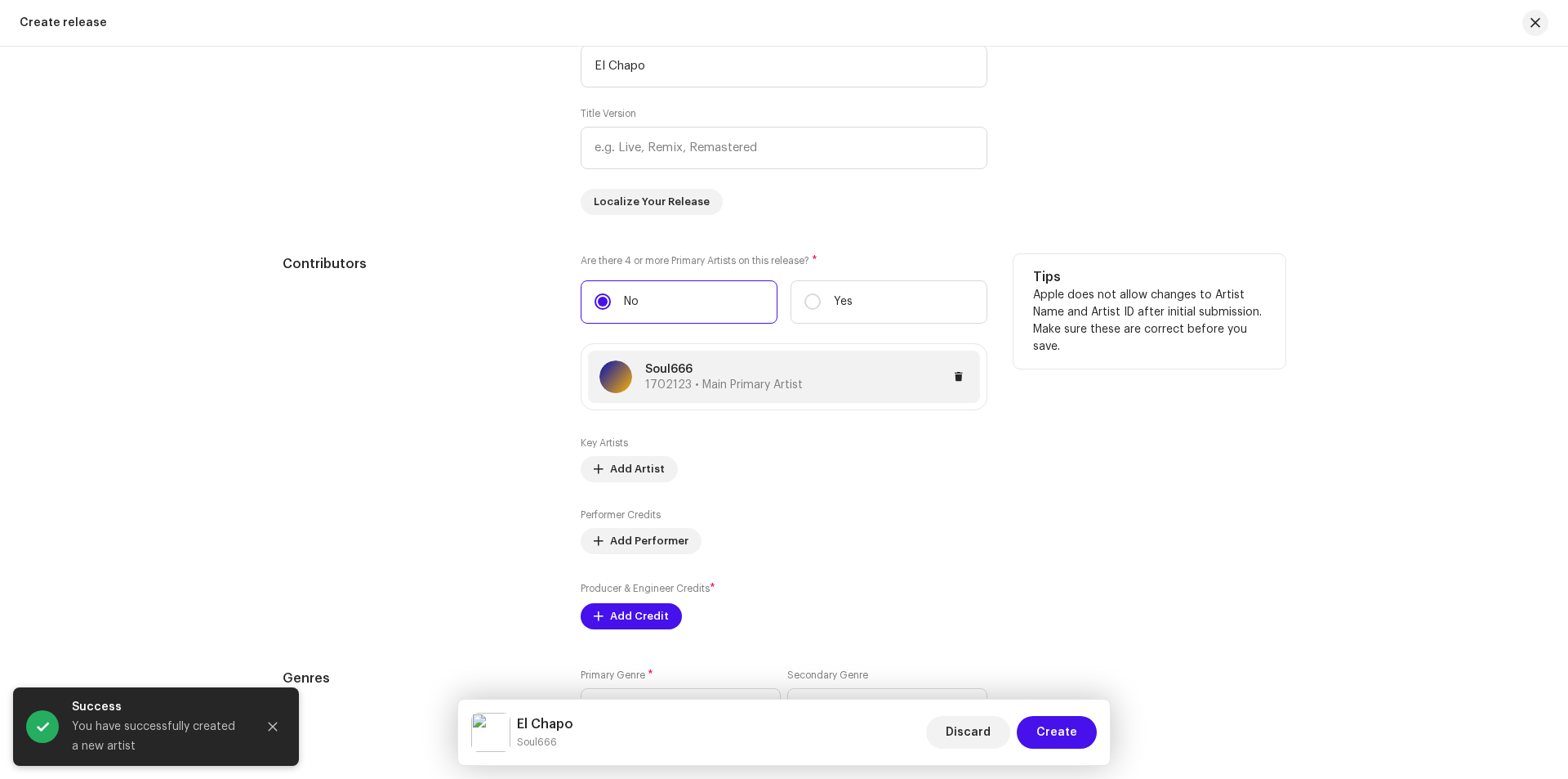
click at [749, 358] on div "Soul666 1702123 • Main Primary Artist" at bounding box center [784, 377] width 392 height 52
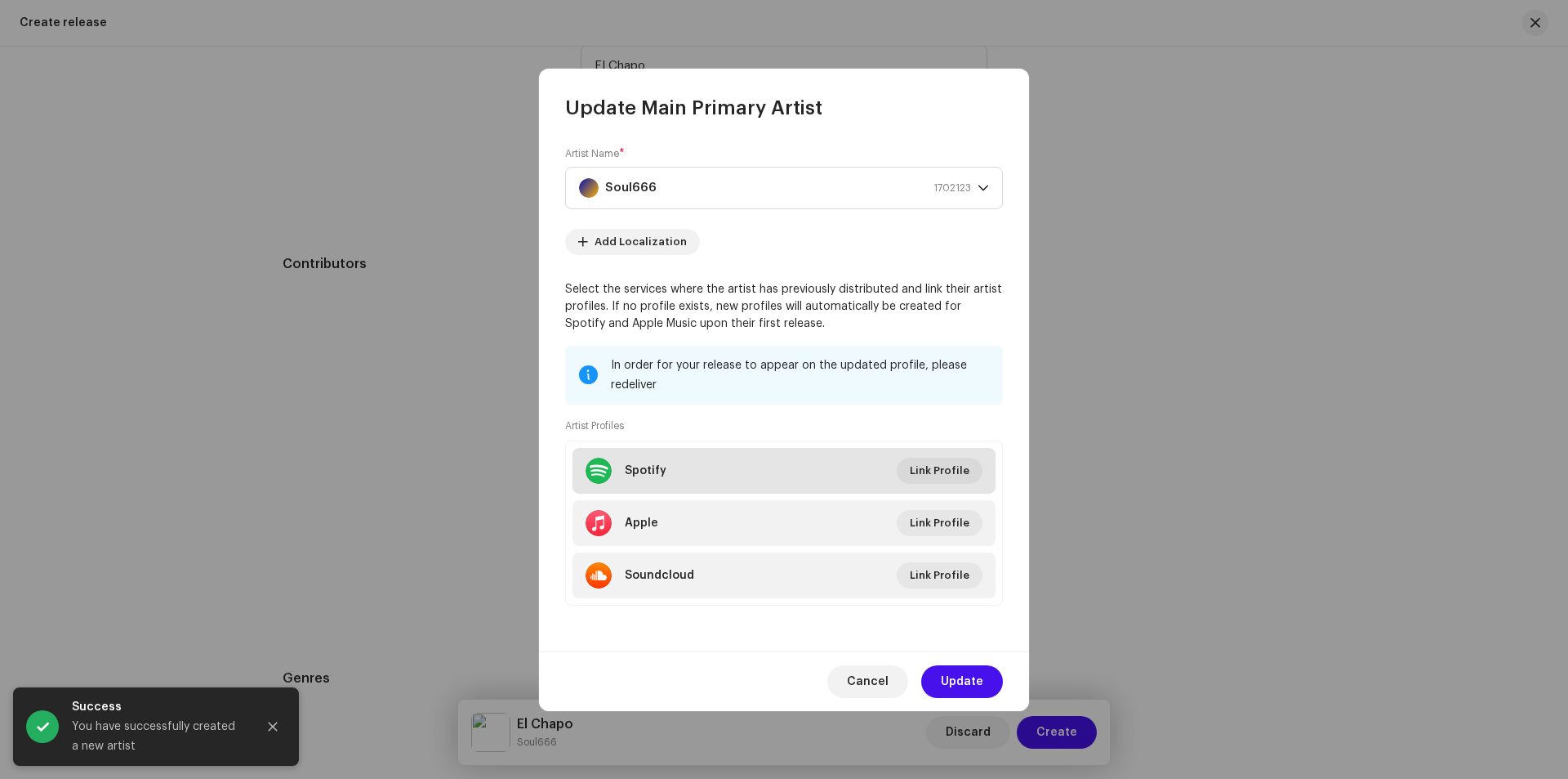
click at [926, 450] on li "Spotify Link Profile" at bounding box center [784, 470] width 423 height 46
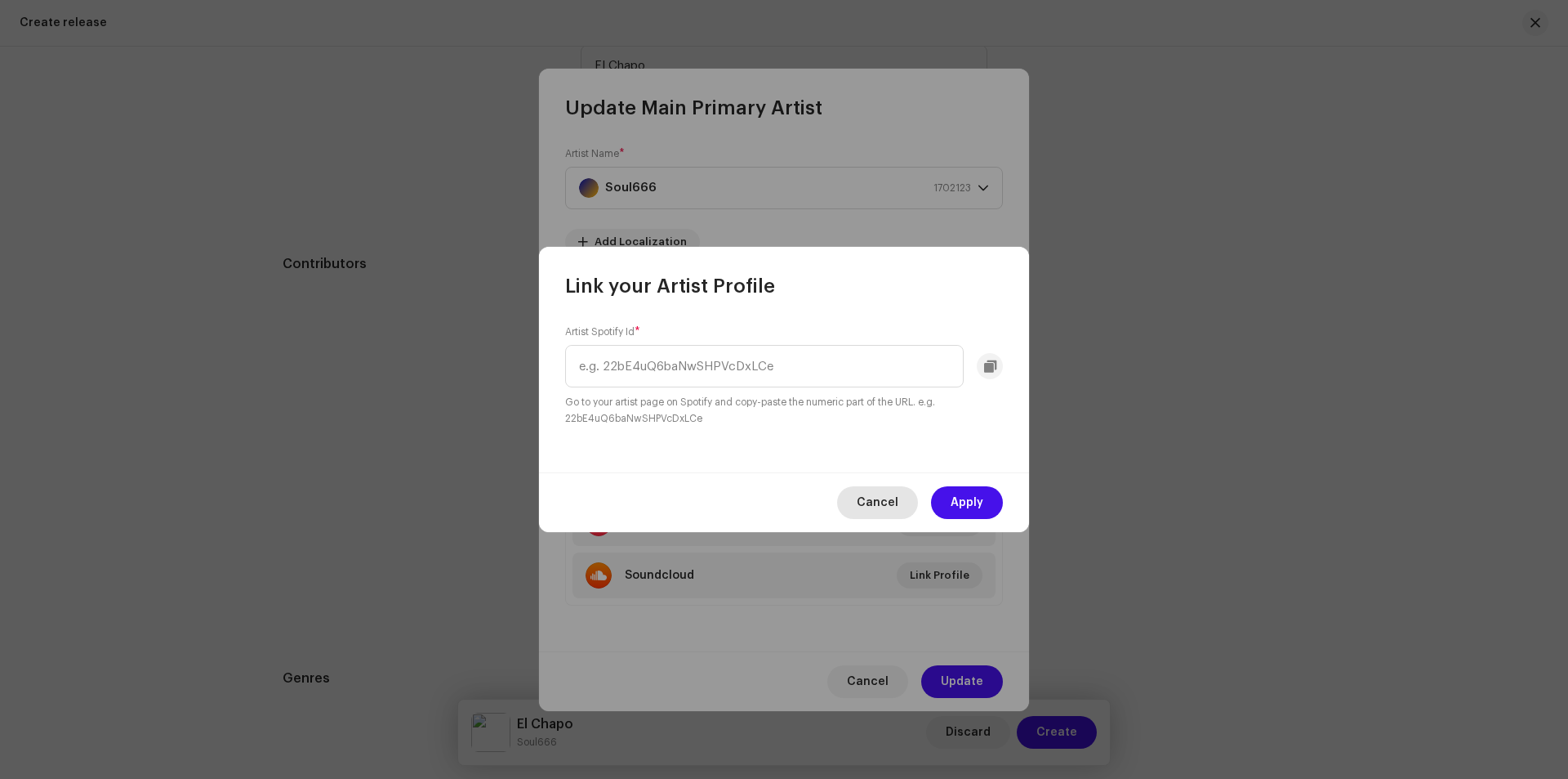
click at [877, 502] on span "Cancel" at bounding box center [877, 502] width 42 height 33
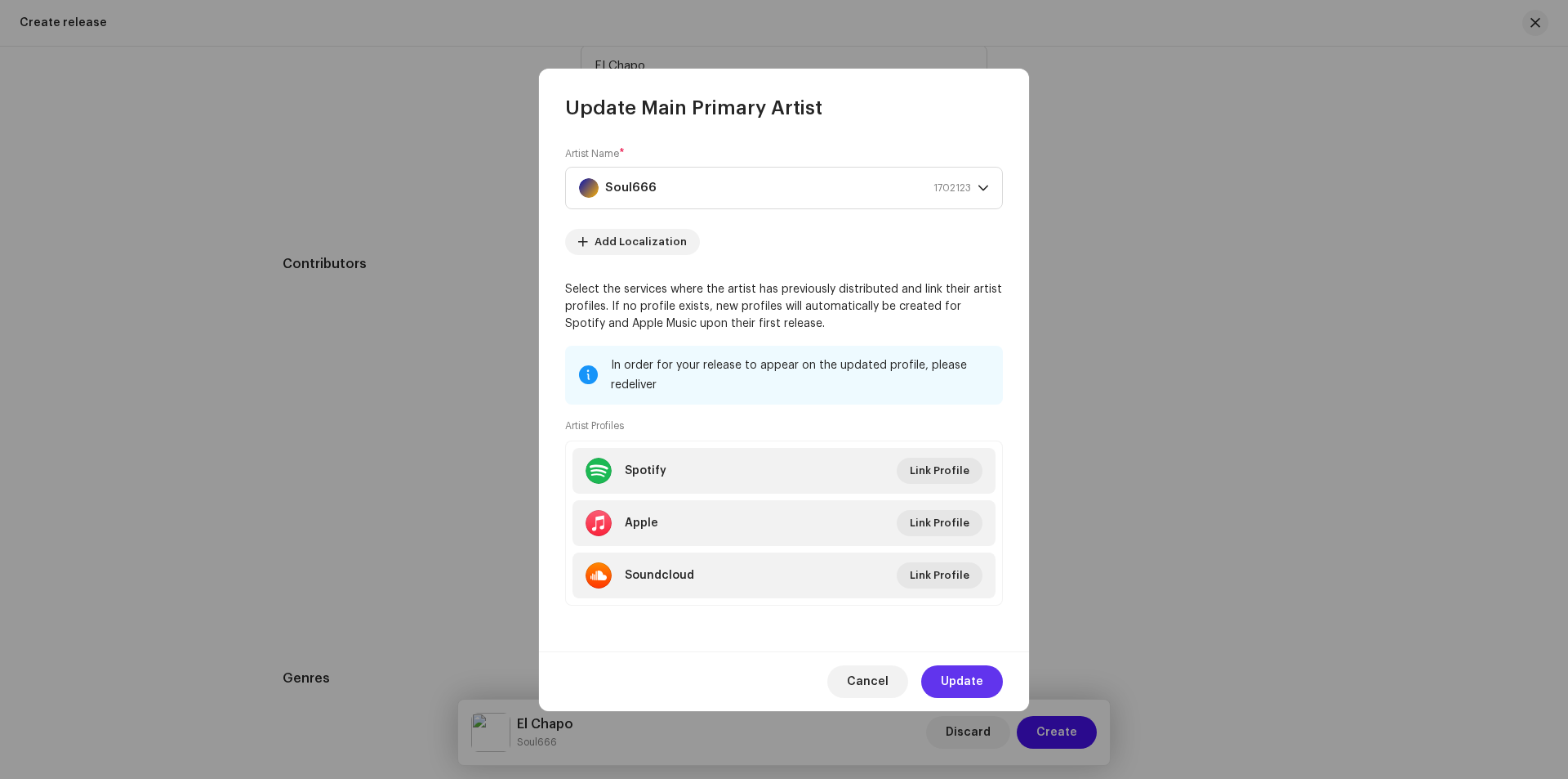
click at [988, 685] on button "Update" at bounding box center [962, 681] width 81 height 33
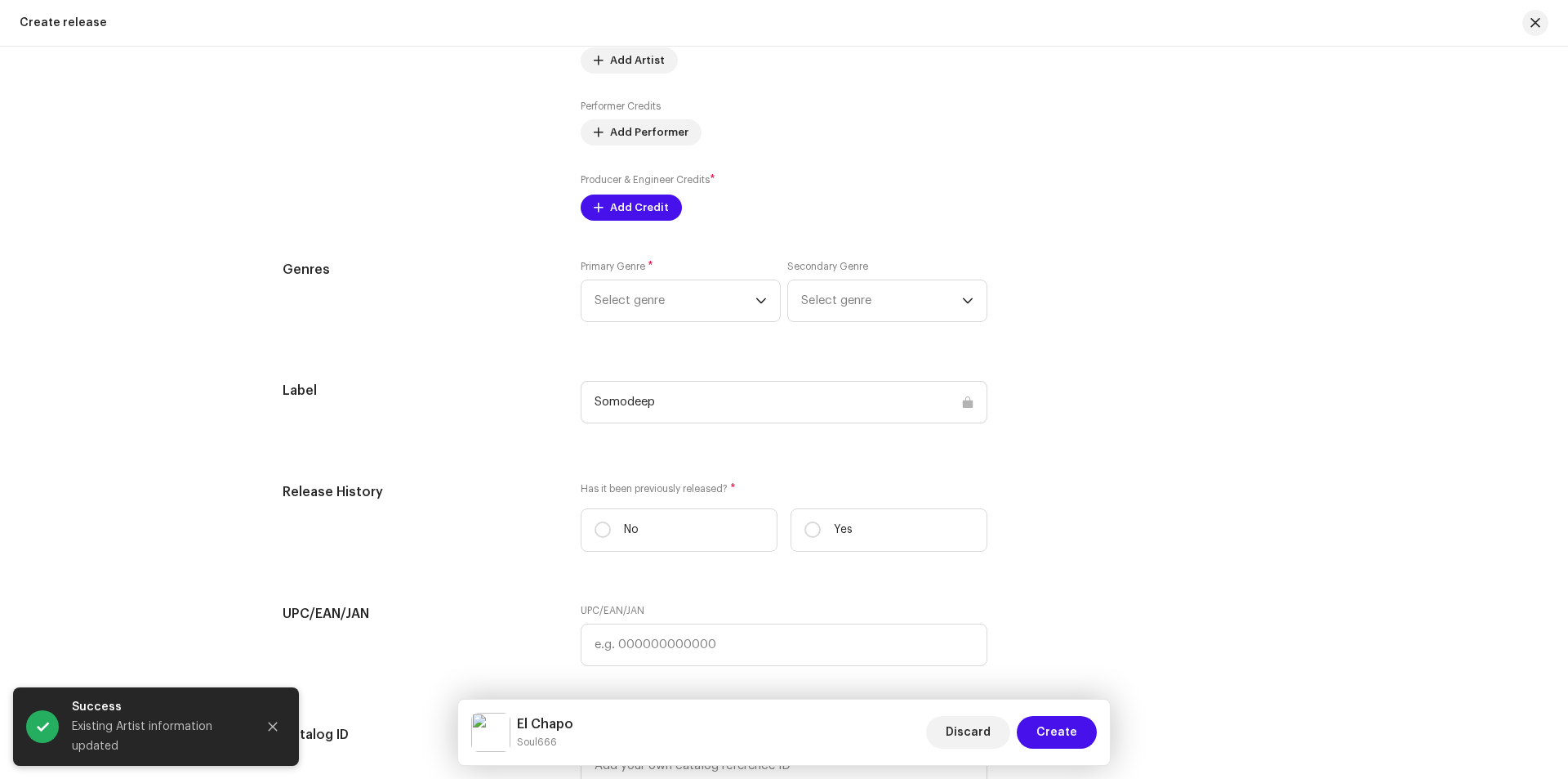
scroll to position [1734, 0]
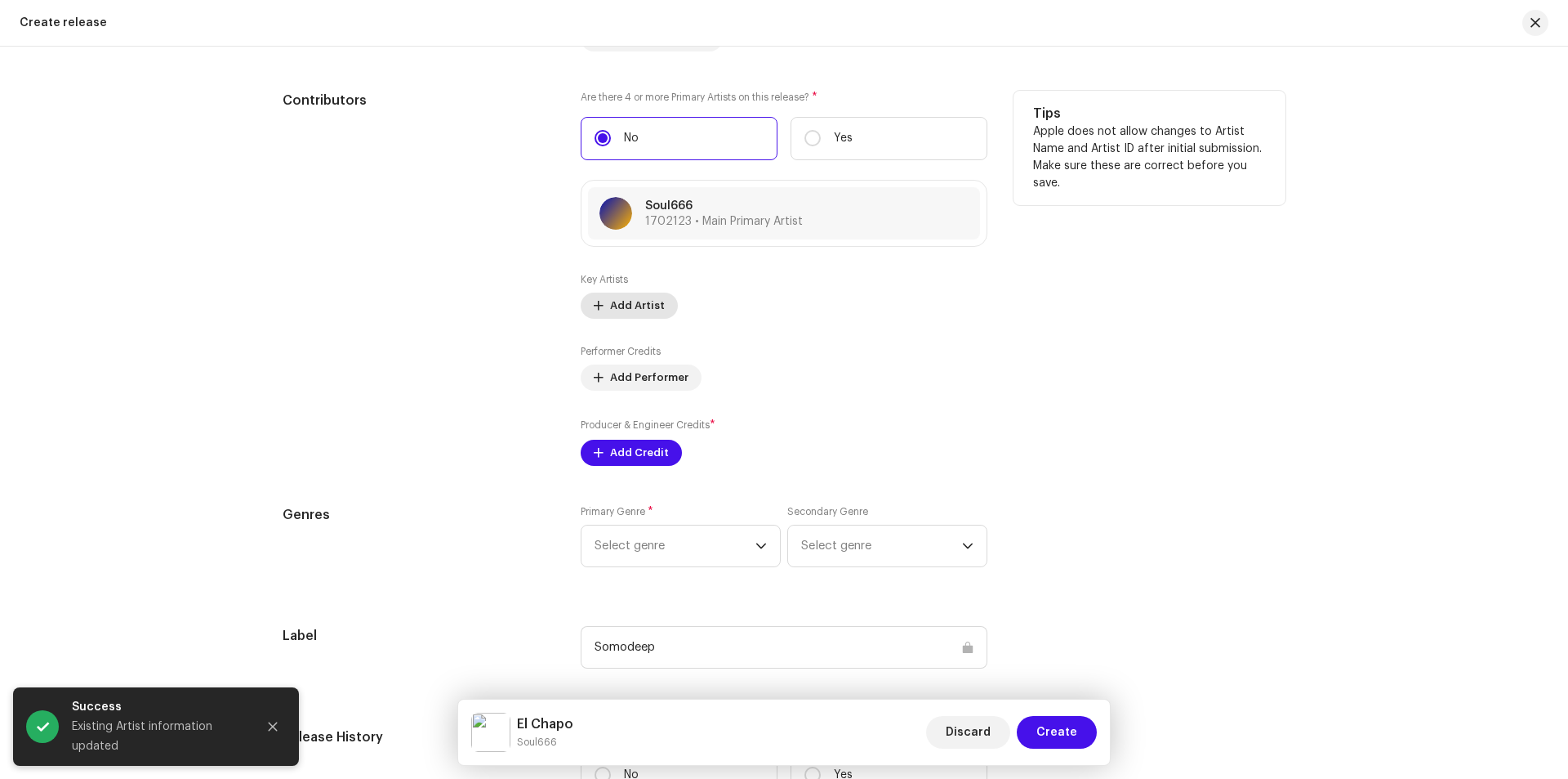
click at [619, 318] on span "Add Artist" at bounding box center [637, 305] width 55 height 33
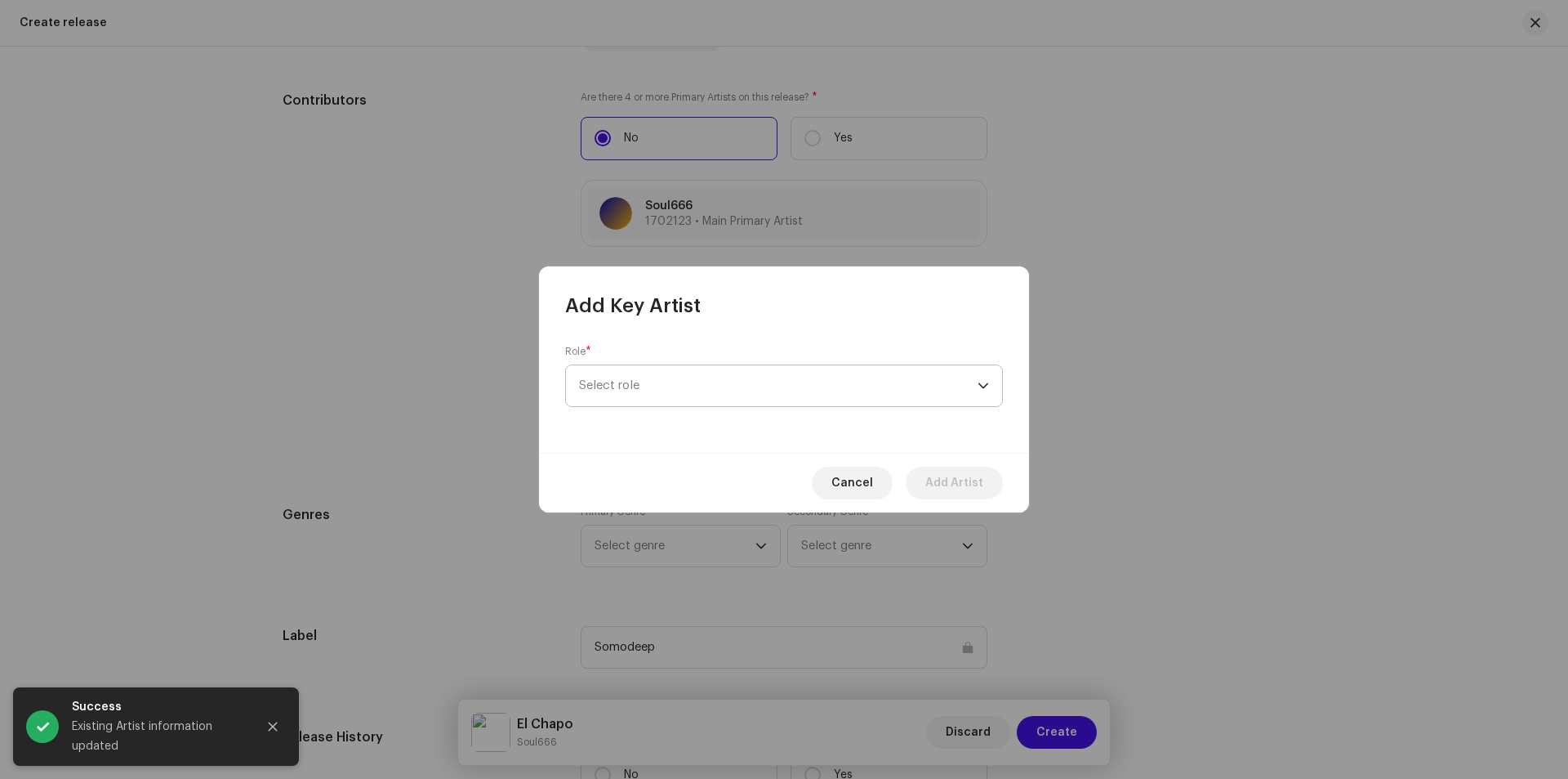
click at [680, 372] on span "Select role" at bounding box center [778, 385] width 398 height 41
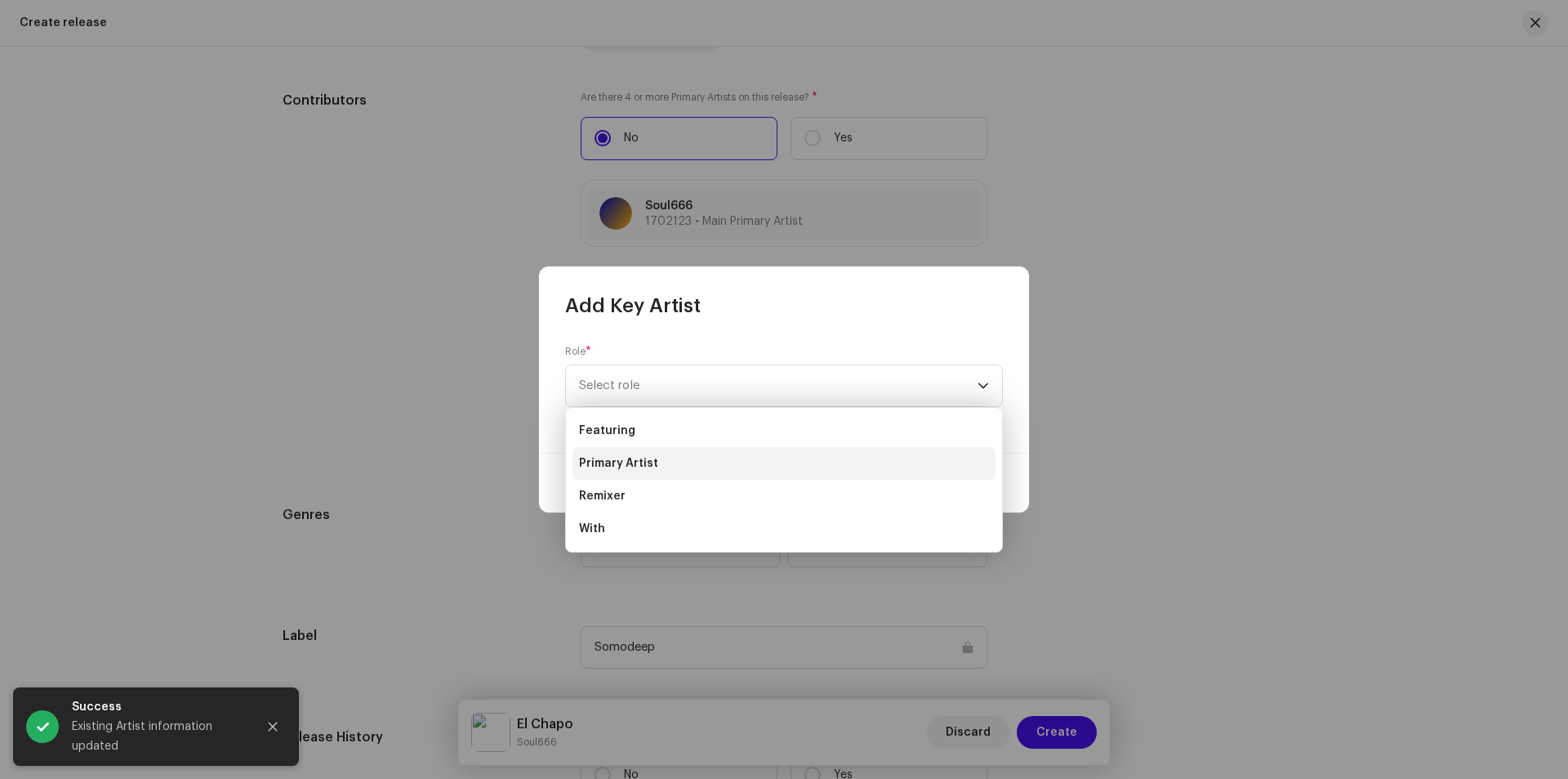
click at [659, 461] on li "Primary Artist" at bounding box center [784, 463] width 423 height 33
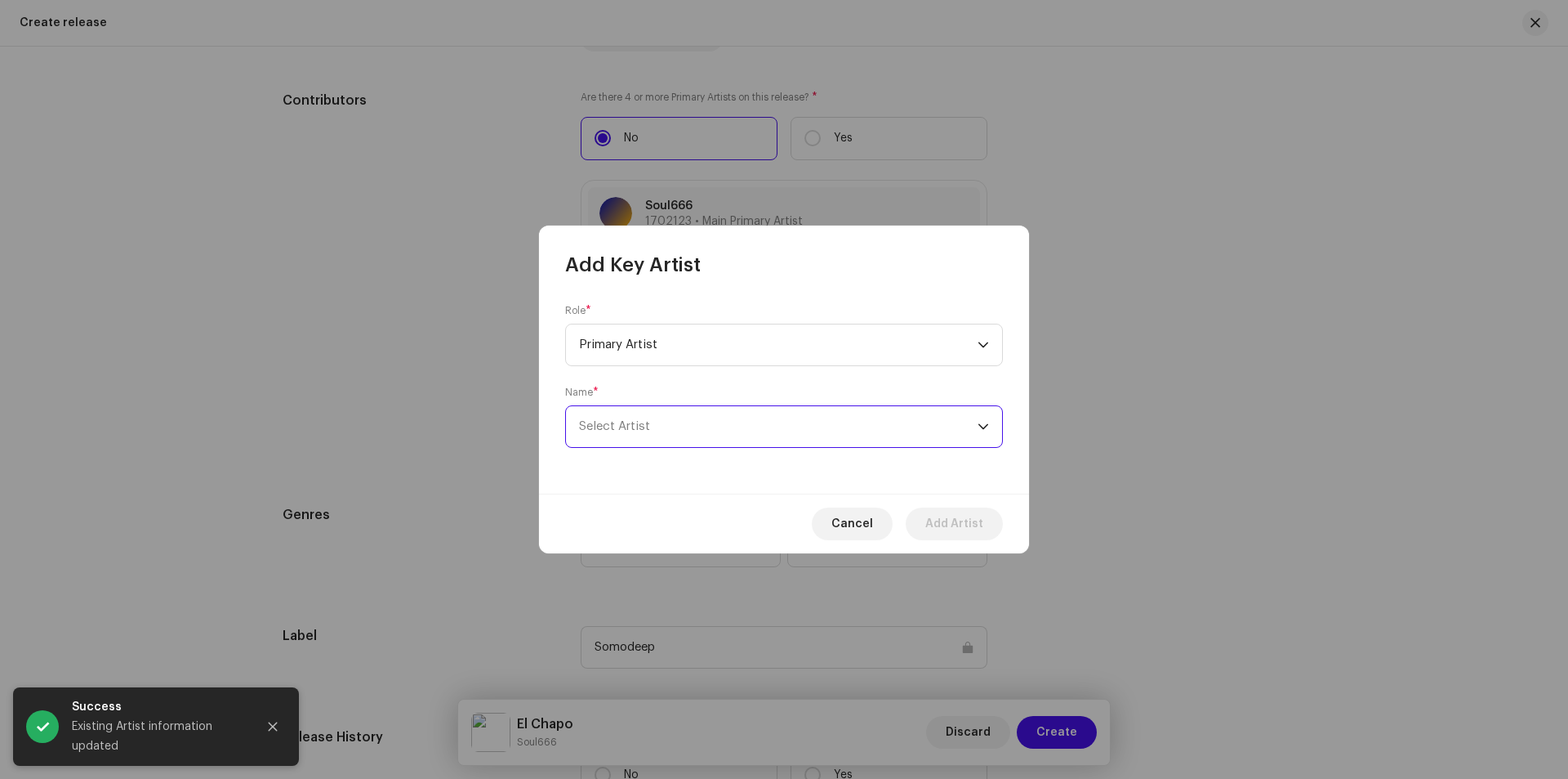
click at [674, 422] on span "Select Artist" at bounding box center [778, 426] width 398 height 41
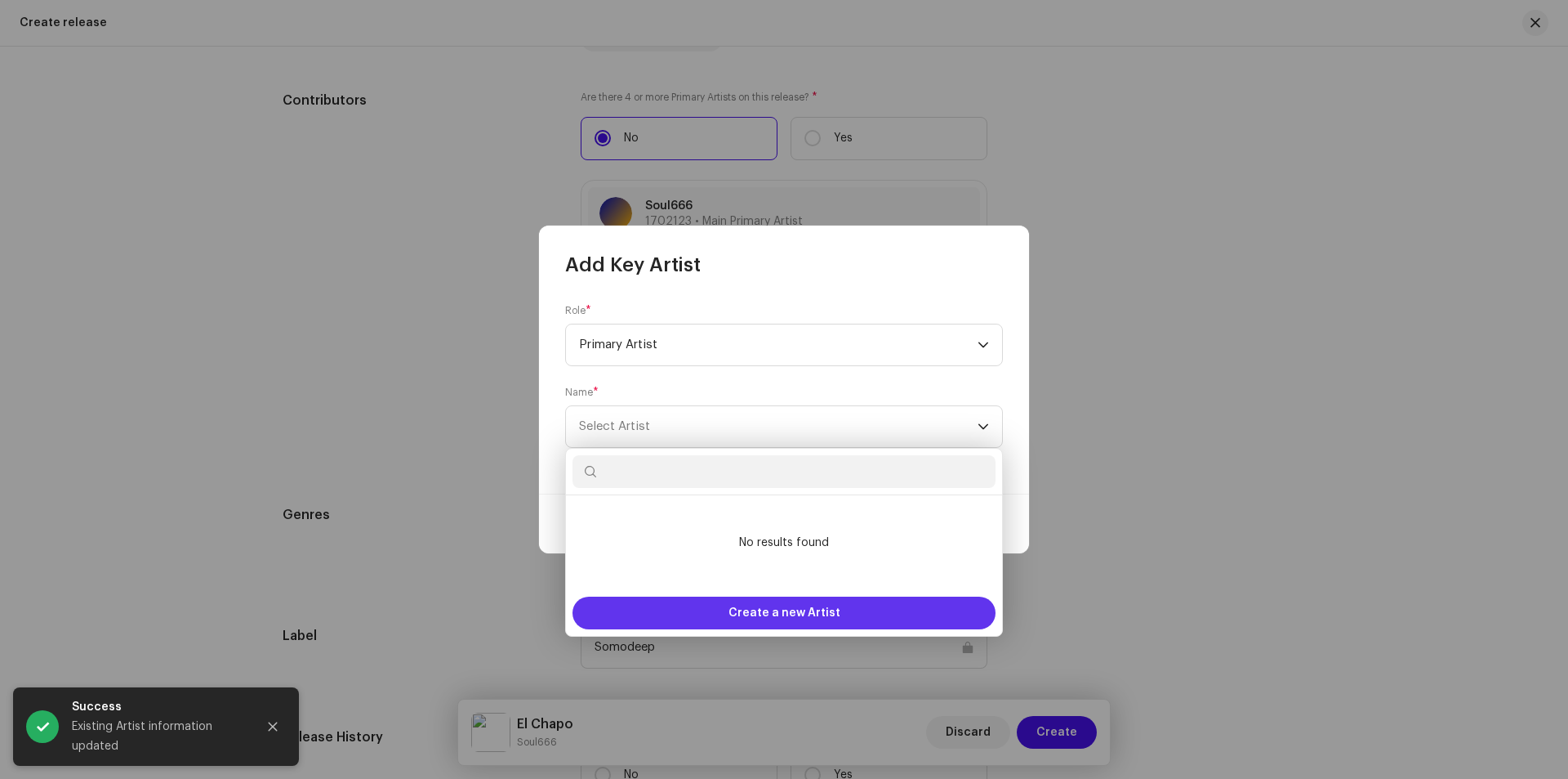
click at [778, 607] on span "Create a new Artist" at bounding box center [784, 613] width 112 height 33
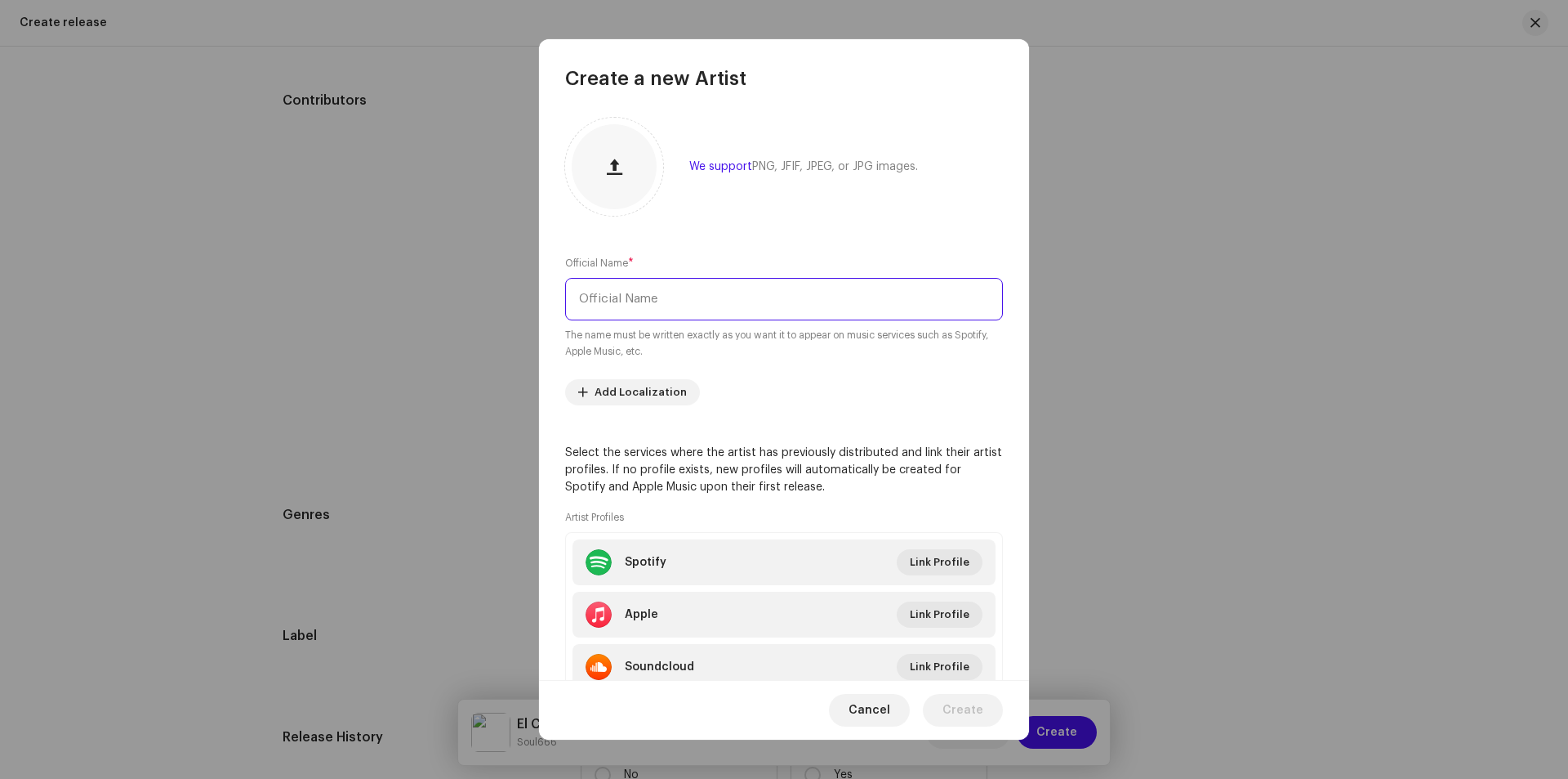
click at [673, 295] on input "text" at bounding box center [784, 298] width 438 height 42
type input "I"
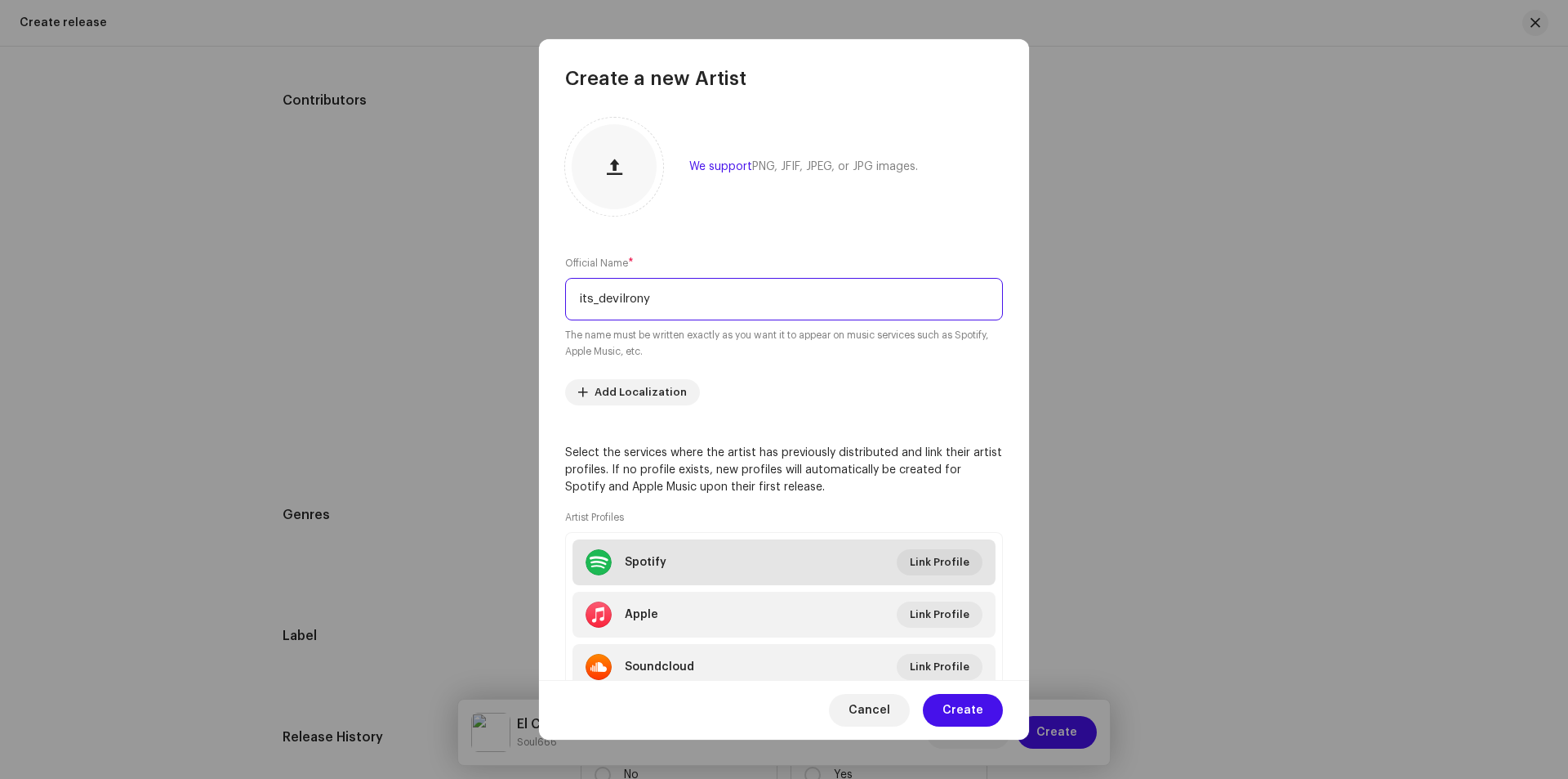
type input "its_devilrony"
click at [923, 576] on li "Spotify Link Profile" at bounding box center [784, 562] width 423 height 46
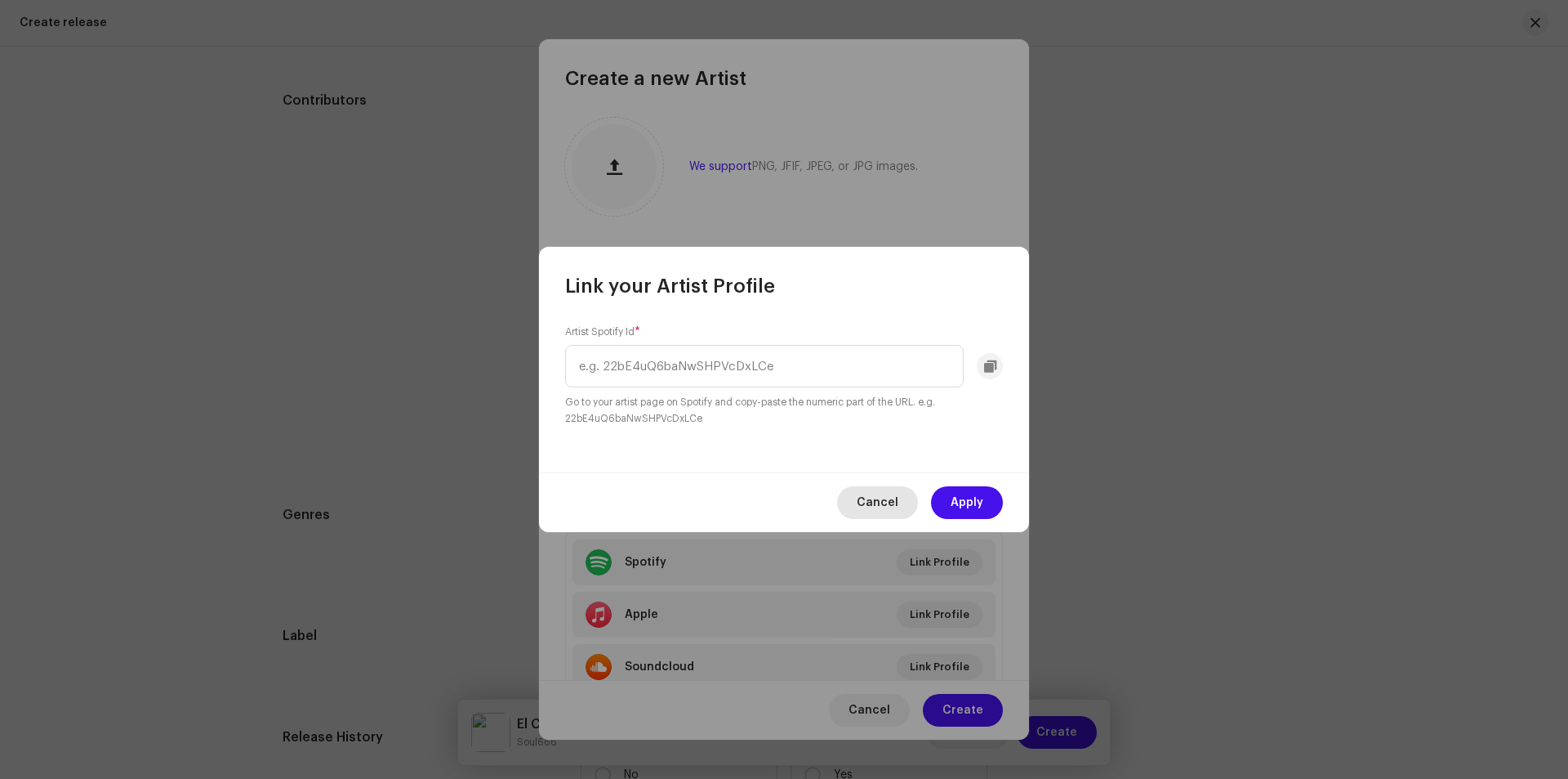
click at [866, 491] on span "Cancel" at bounding box center [877, 502] width 42 height 33
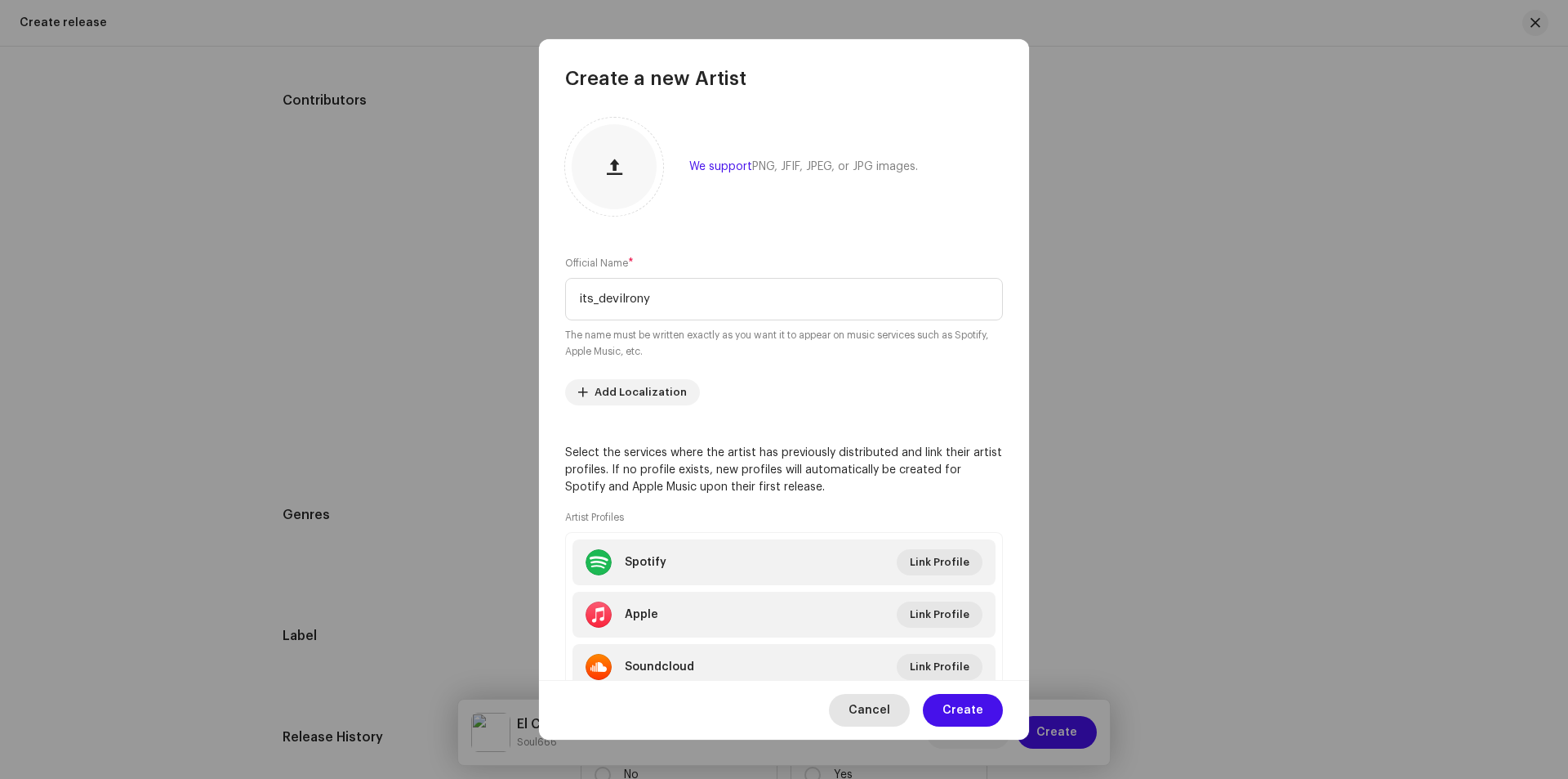
click at [876, 715] on span "Cancel" at bounding box center [869, 710] width 42 height 33
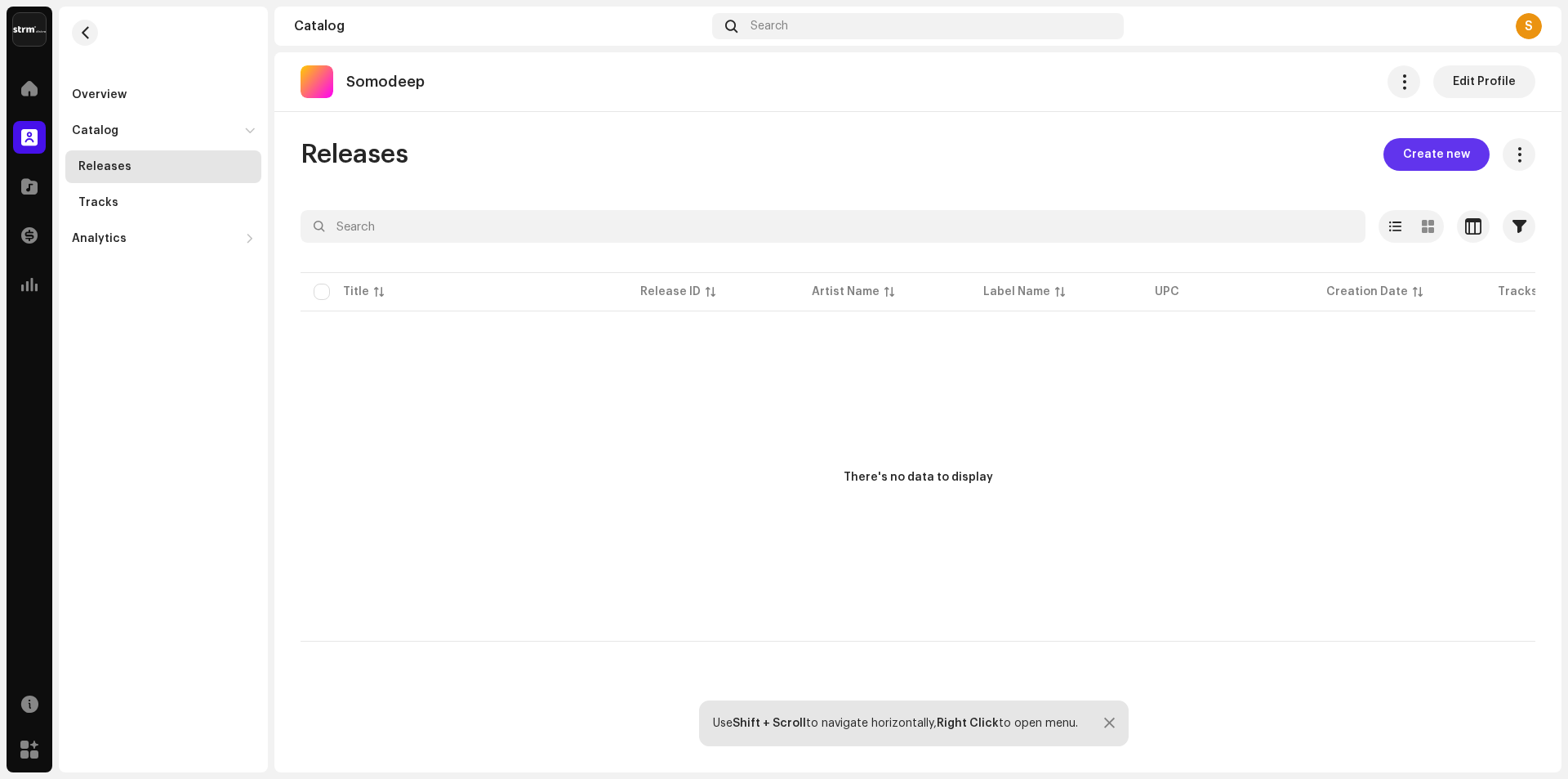
click at [1435, 148] on span "Create new" at bounding box center [1436, 155] width 67 height 33
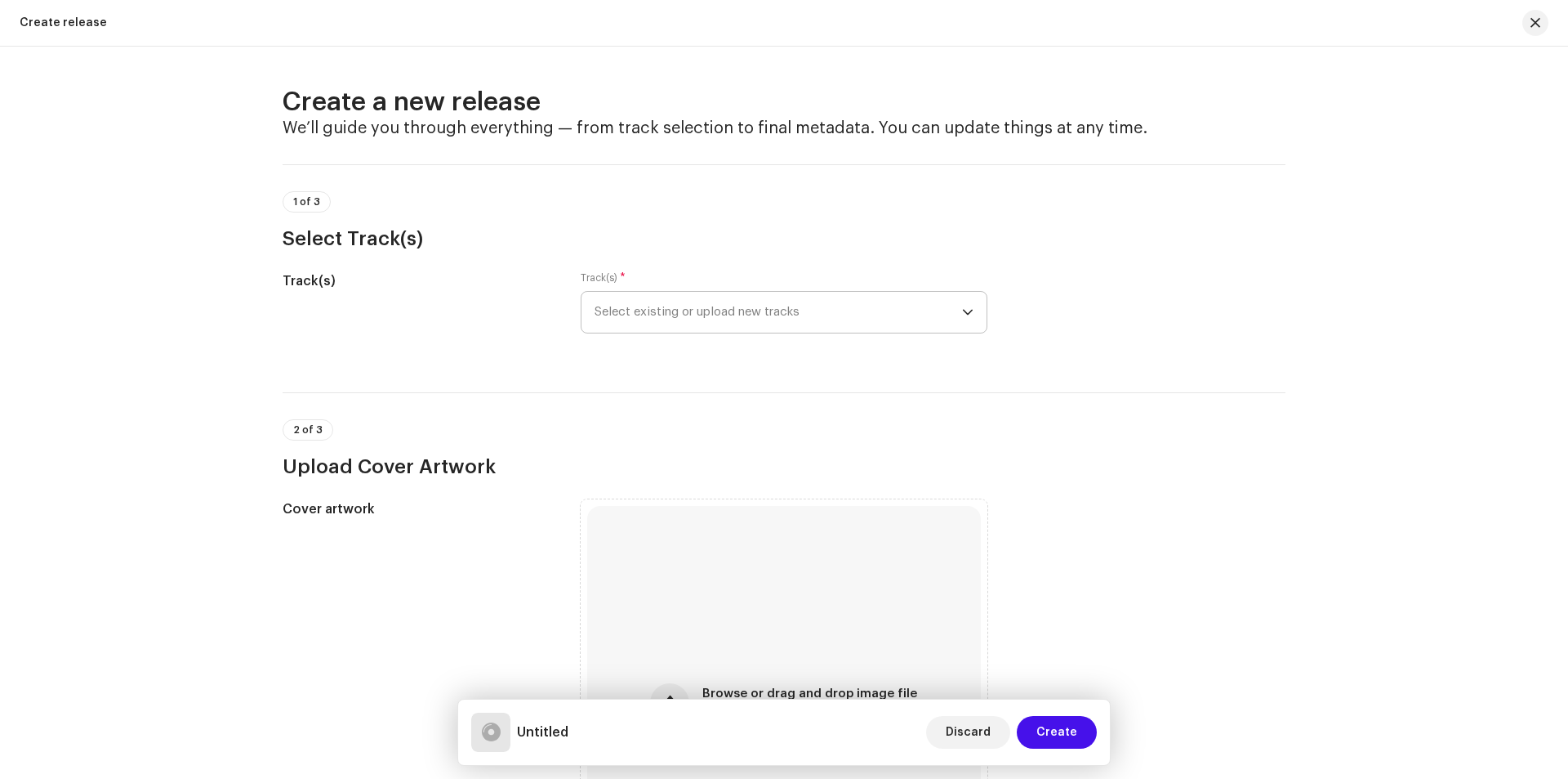
click at [852, 326] on span "Select existing or upload new tracks" at bounding box center [778, 312] width 368 height 41
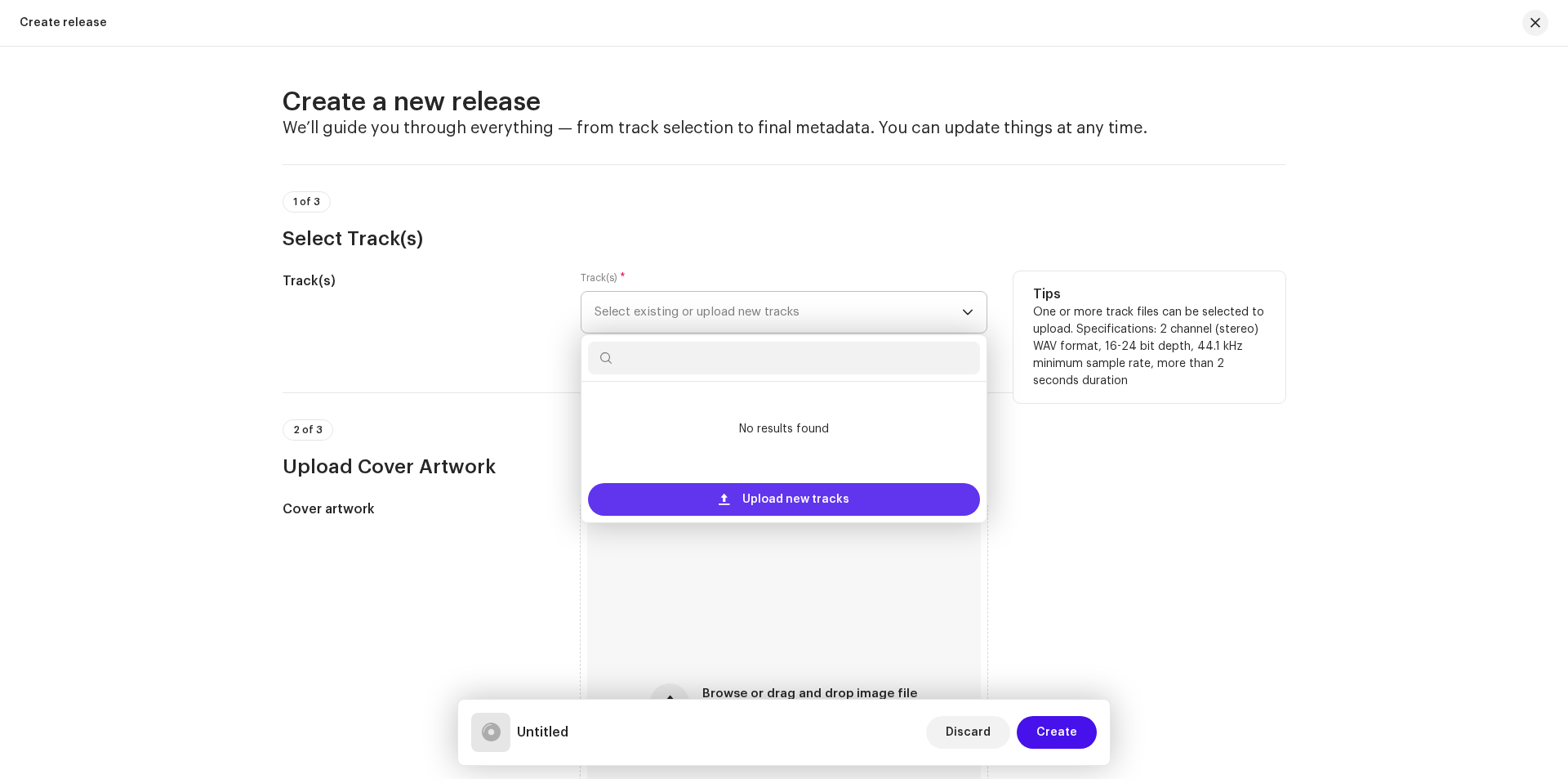
click at [789, 498] on span "Upload new tracks" at bounding box center [796, 499] width 107 height 33
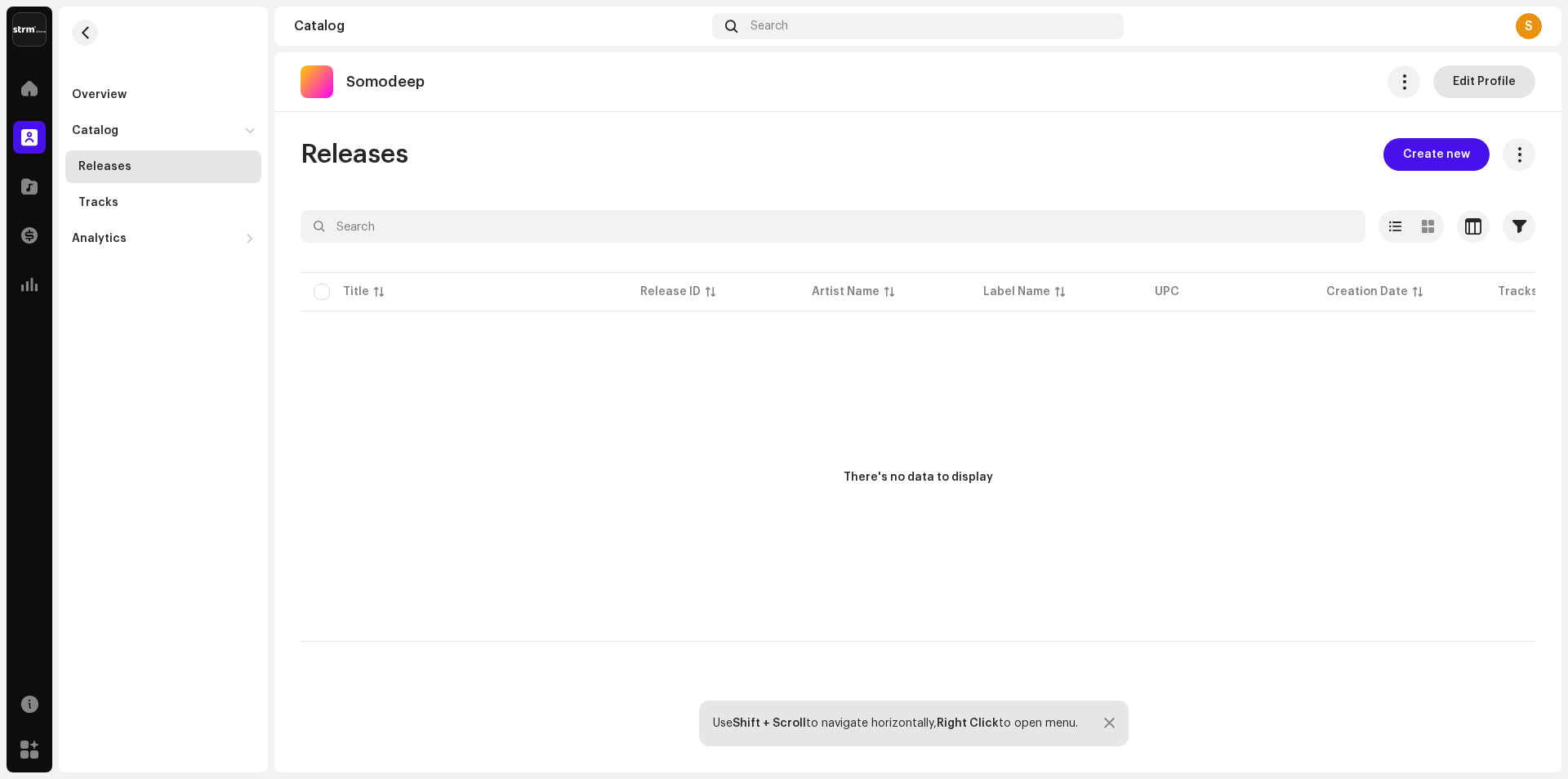
click at [1491, 77] on span "Edit Profile" at bounding box center [1484, 81] width 63 height 33
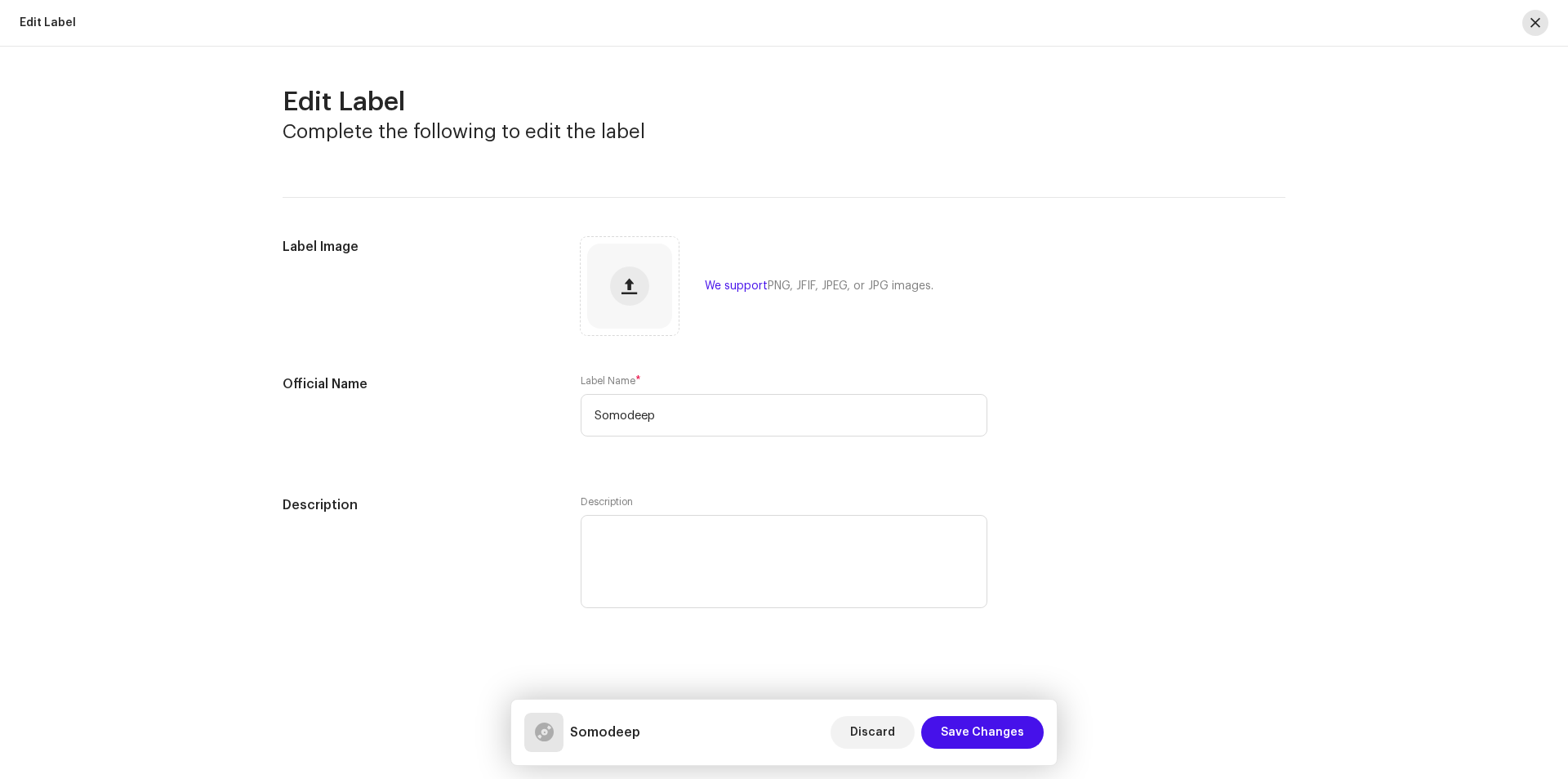
click at [1533, 28] on span "button" at bounding box center [1535, 23] width 10 height 13
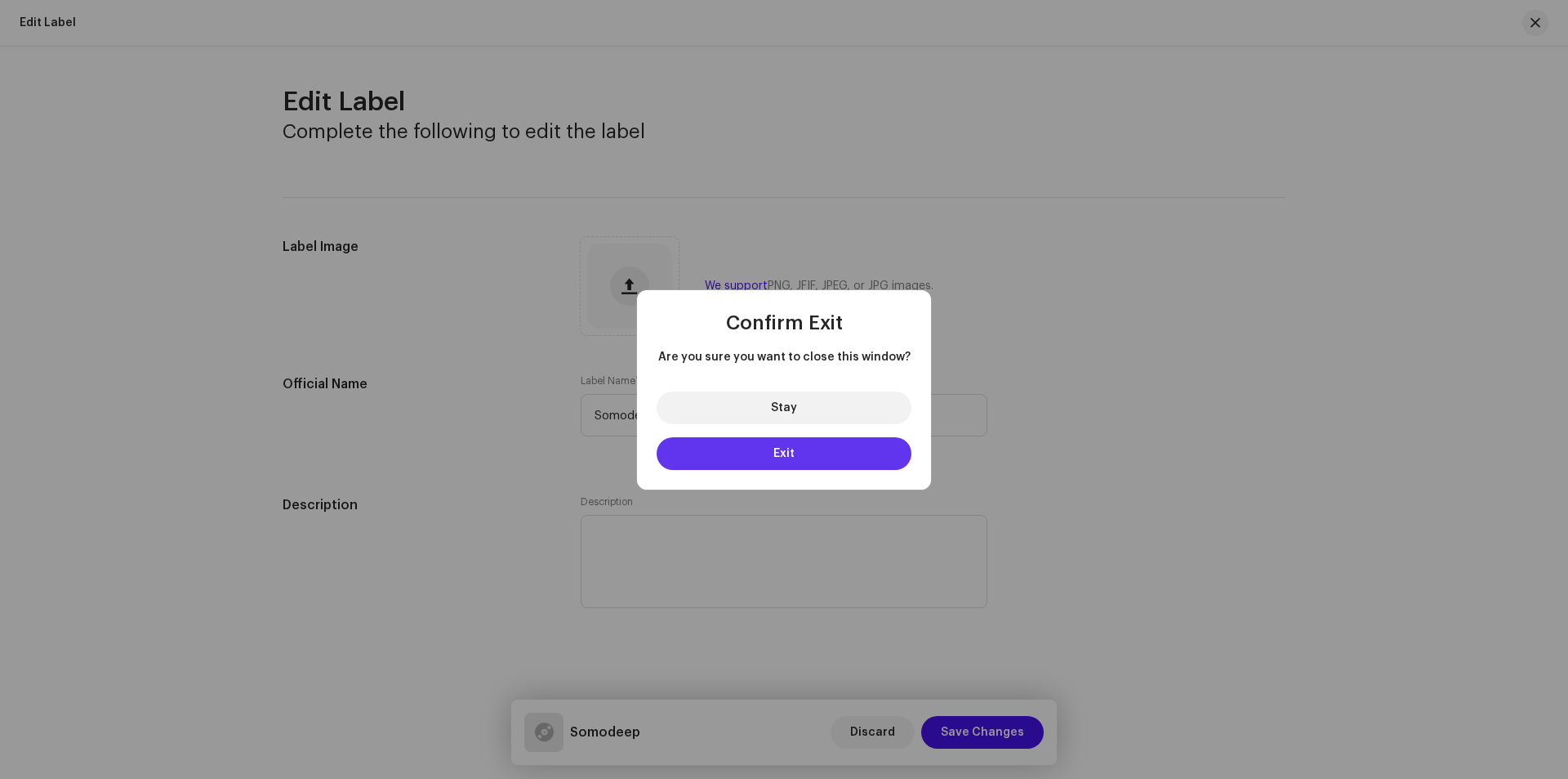
click at [807, 446] on button "Exit" at bounding box center [784, 454] width 255 height 33
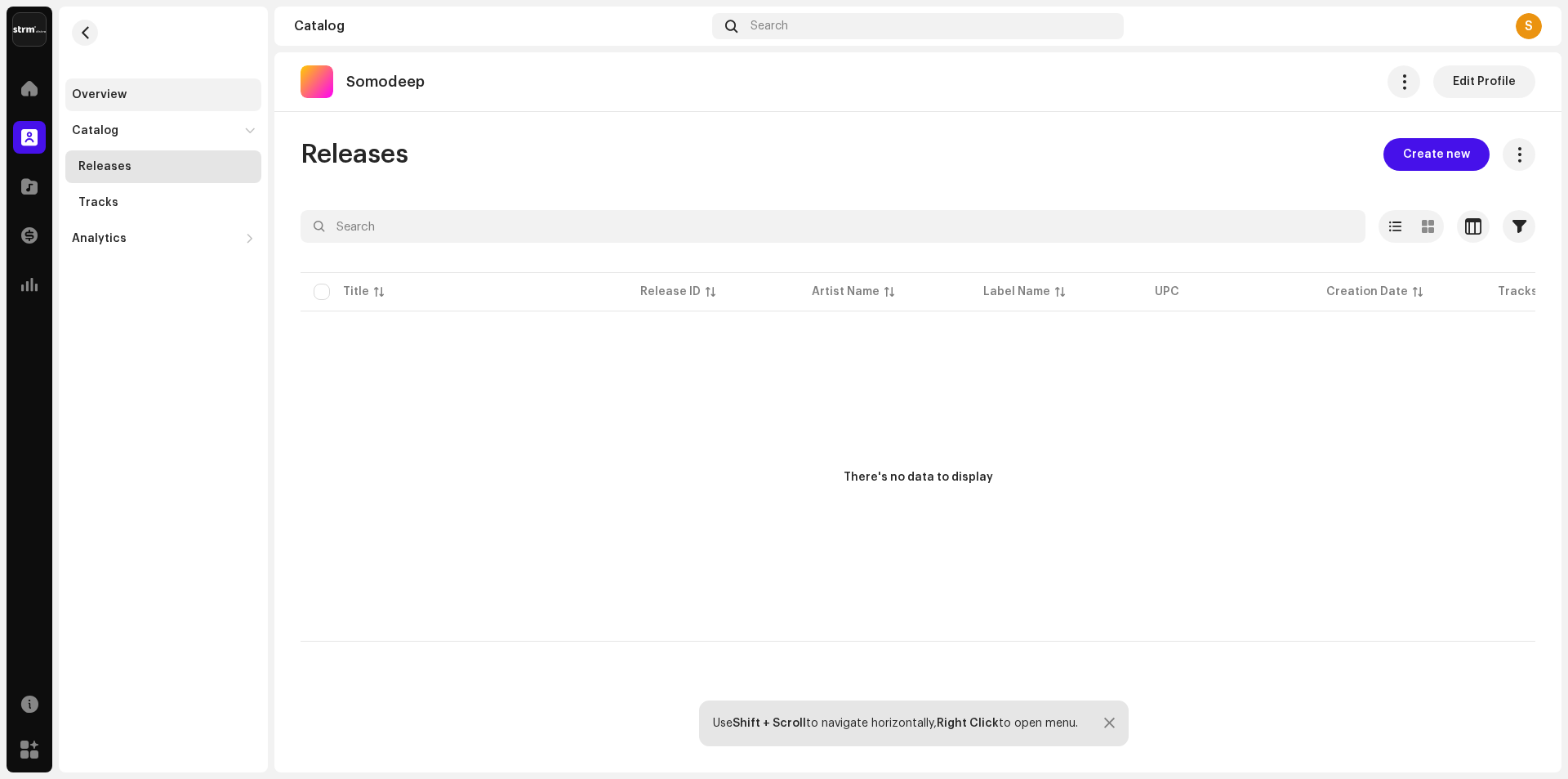
click at [107, 97] on div "Overview" at bounding box center [99, 95] width 55 height 13
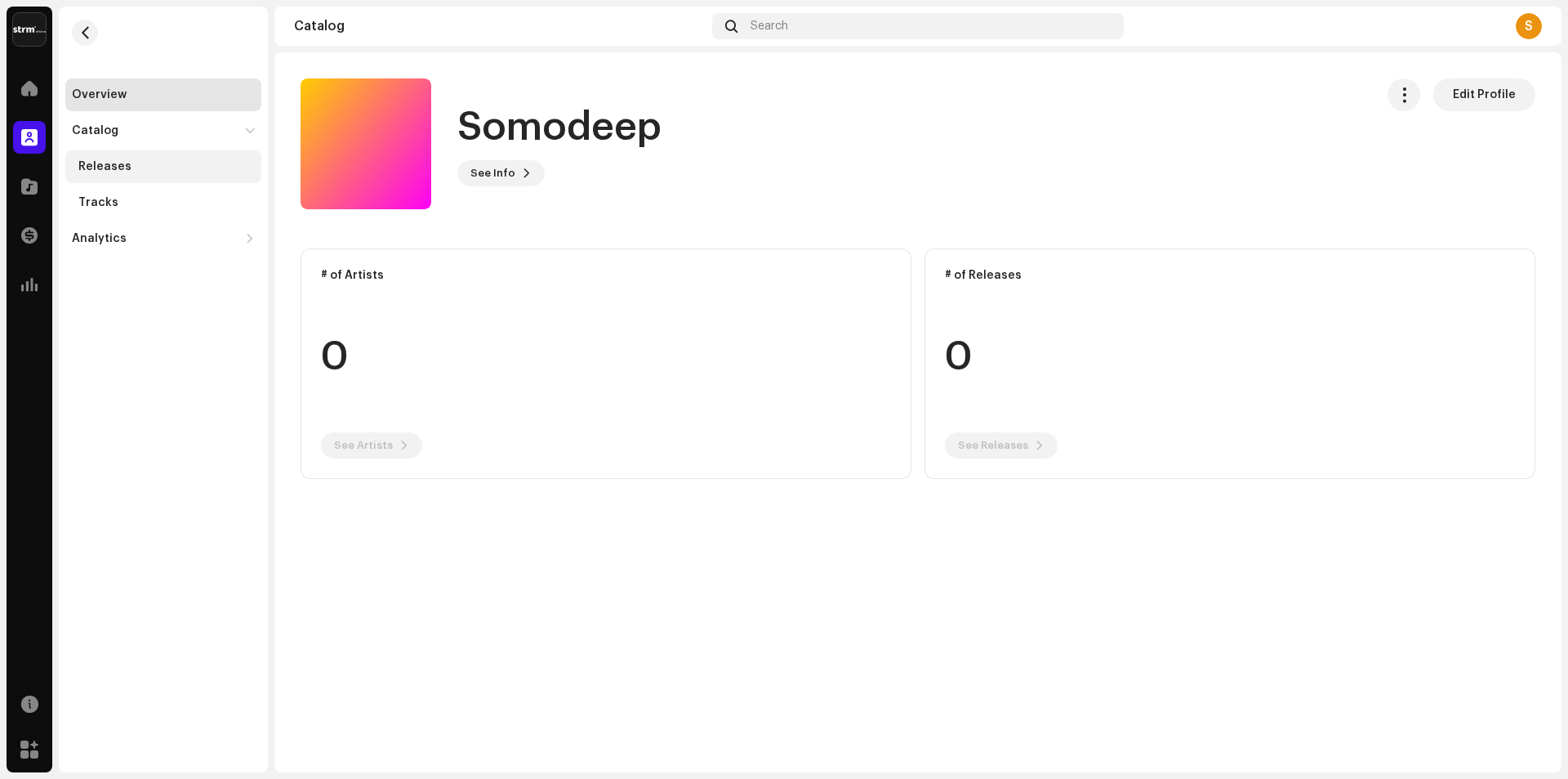
click at [136, 150] on div "Releases" at bounding box center [163, 166] width 196 height 33
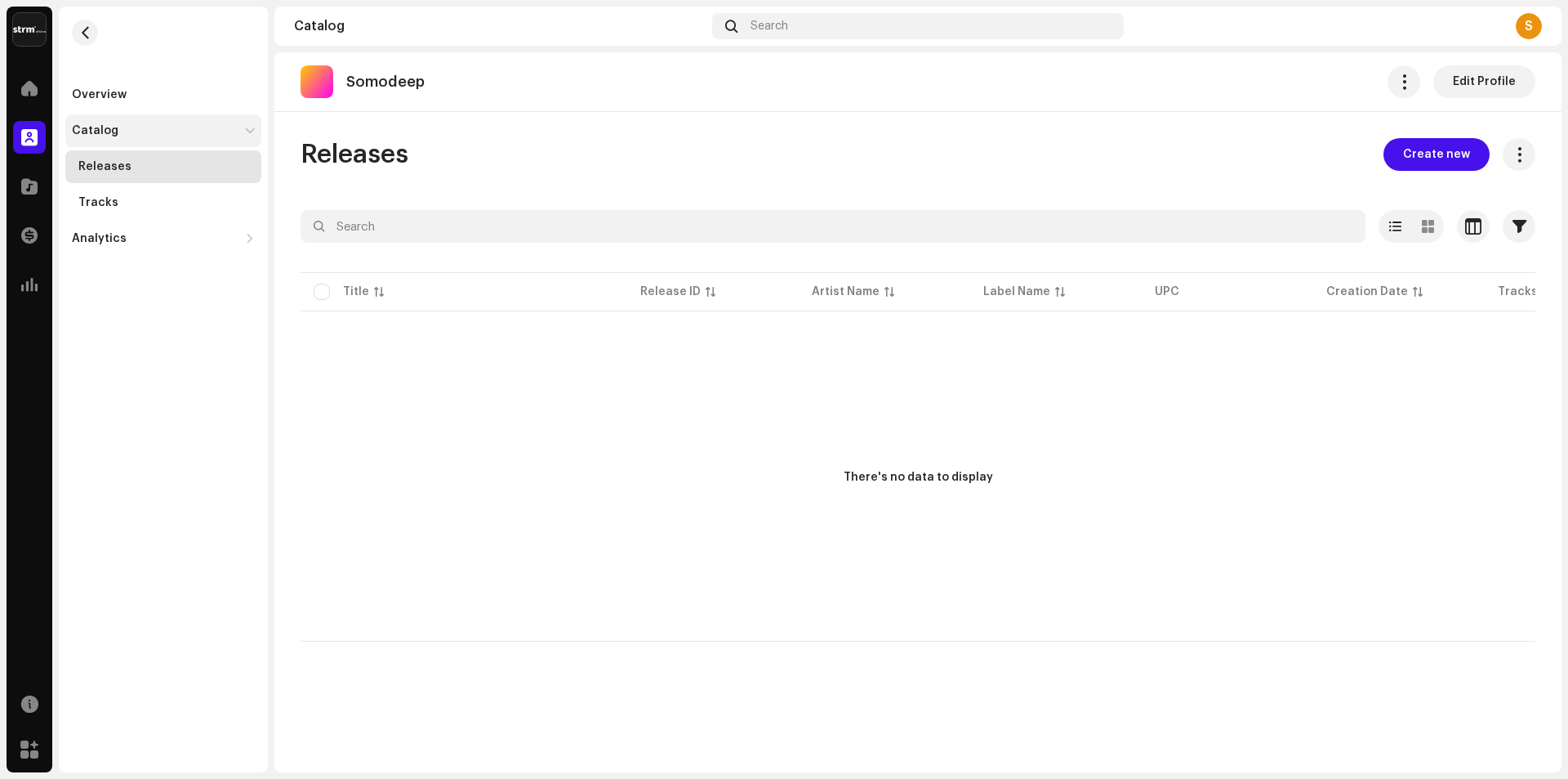
drag, startPoint x: 136, startPoint y: 135, endPoint x: 139, endPoint y: 126, distance: 9.5
click at [136, 134] on div "Catalog" at bounding box center [155, 130] width 166 height 13
